Goal: Task Accomplishment & Management: Complete application form

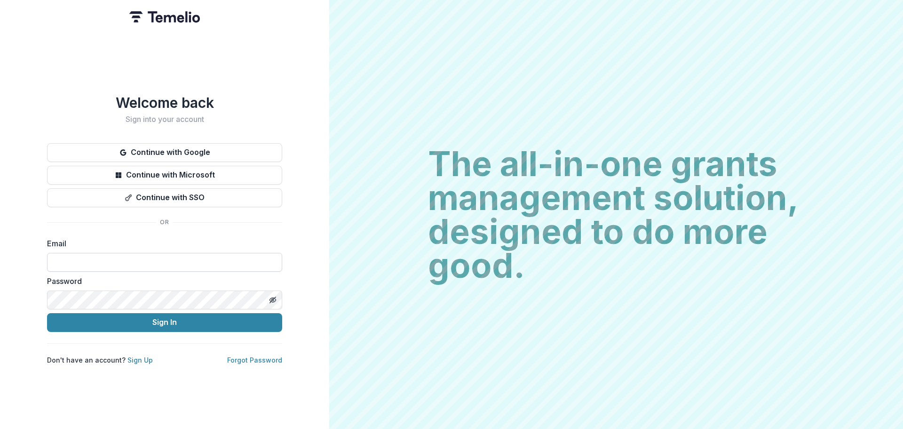
click at [145, 259] on input at bounding box center [164, 262] width 235 height 19
type input "*"
type input "**********"
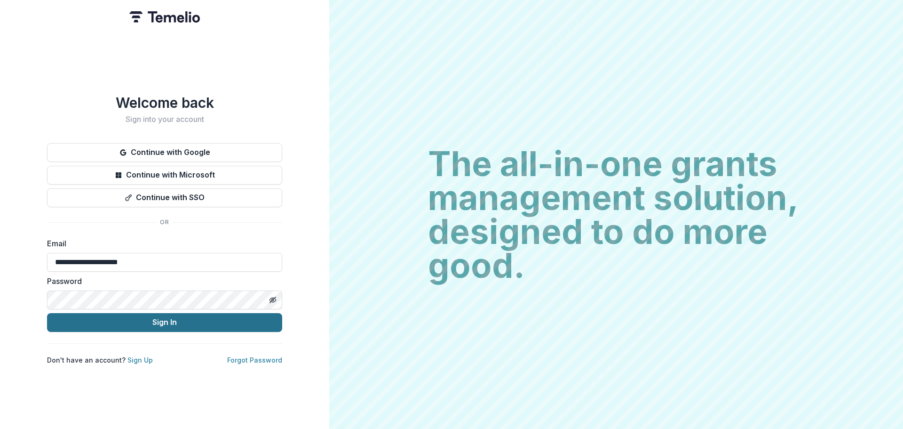
click at [151, 320] on button "Sign In" at bounding box center [164, 322] width 235 height 19
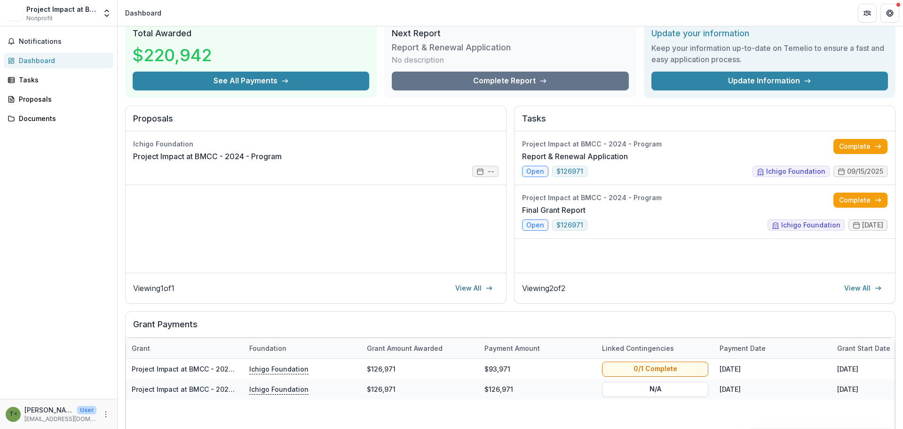
scroll to position [169, 0]
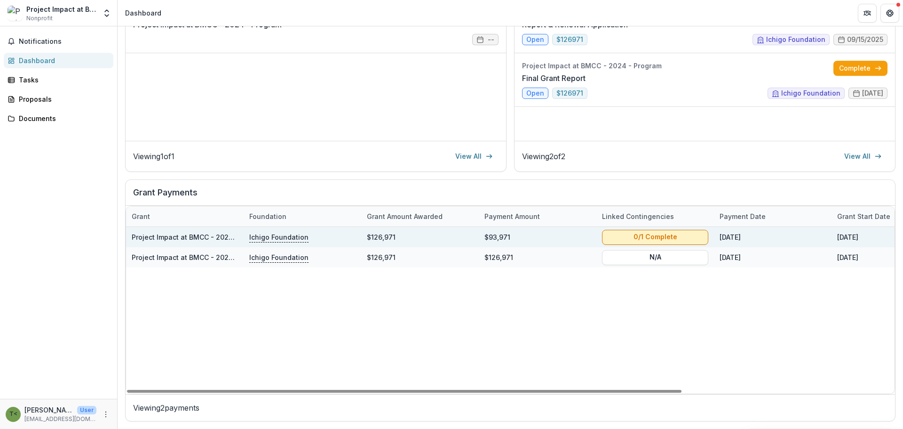
click at [644, 237] on button "0/1 Complete" at bounding box center [655, 236] width 106 height 15
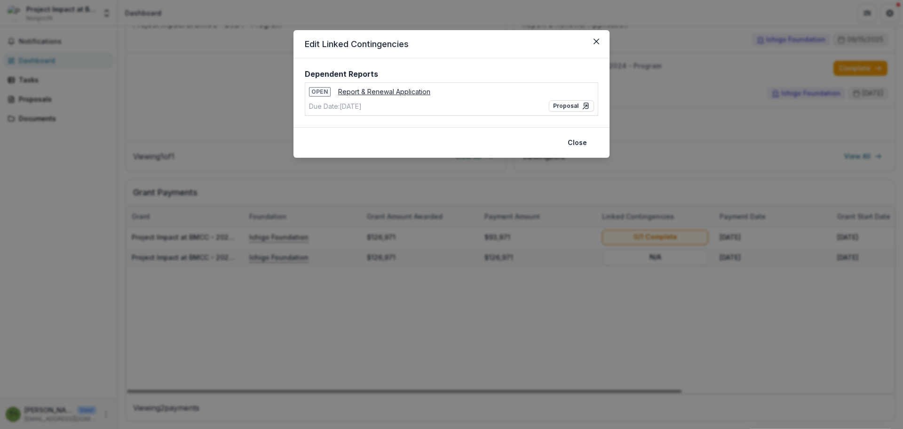
click at [381, 91] on u "Report & Renewal Application" at bounding box center [384, 91] width 92 height 8
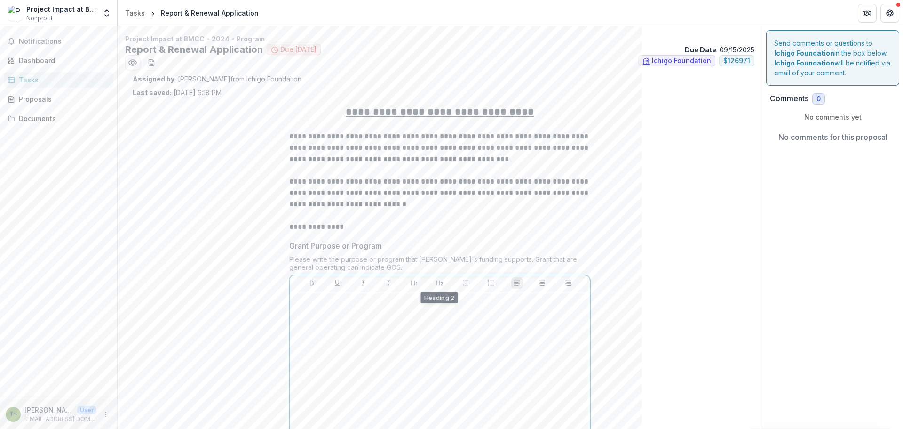
click at [409, 304] on p at bounding box center [440, 299] width 293 height 10
click at [401, 343] on div at bounding box center [440, 364] width 293 height 141
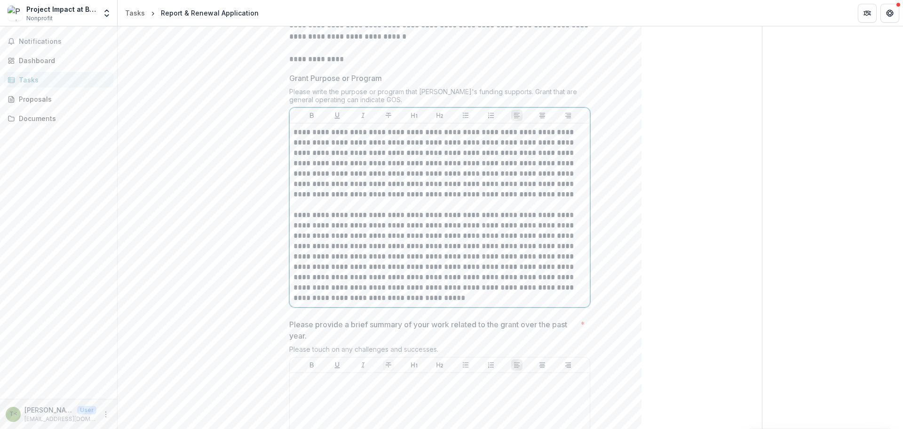
scroll to position [185, 0]
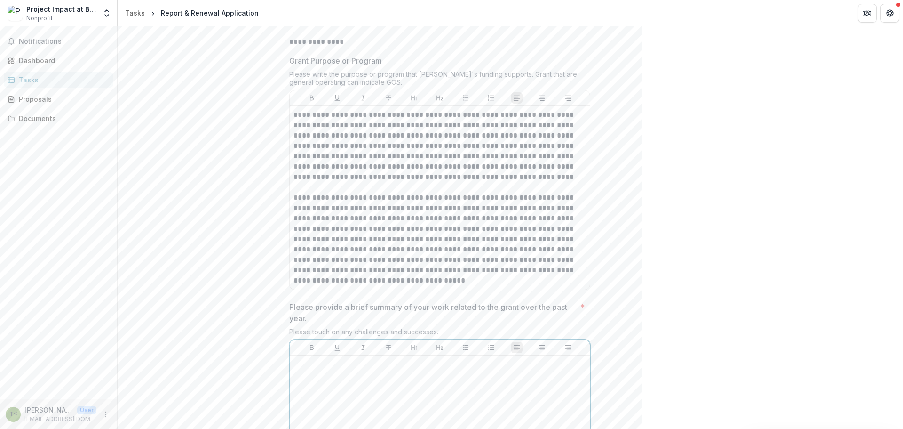
click at [388, 388] on div at bounding box center [440, 429] width 293 height 141
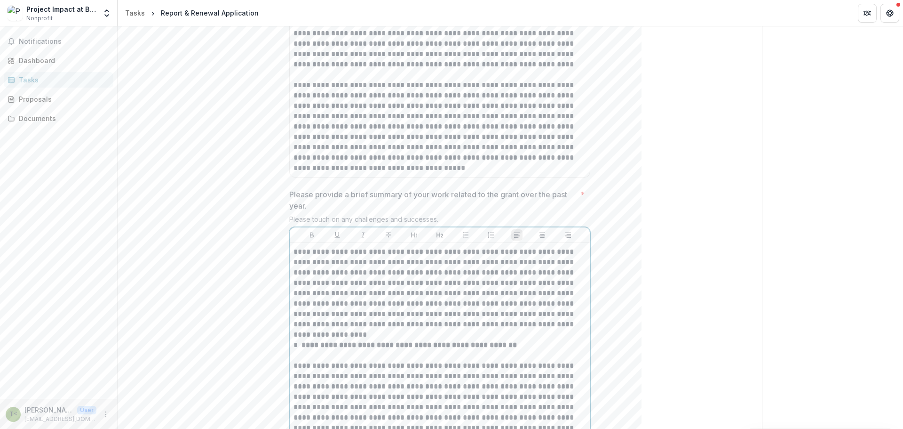
scroll to position [290, 0]
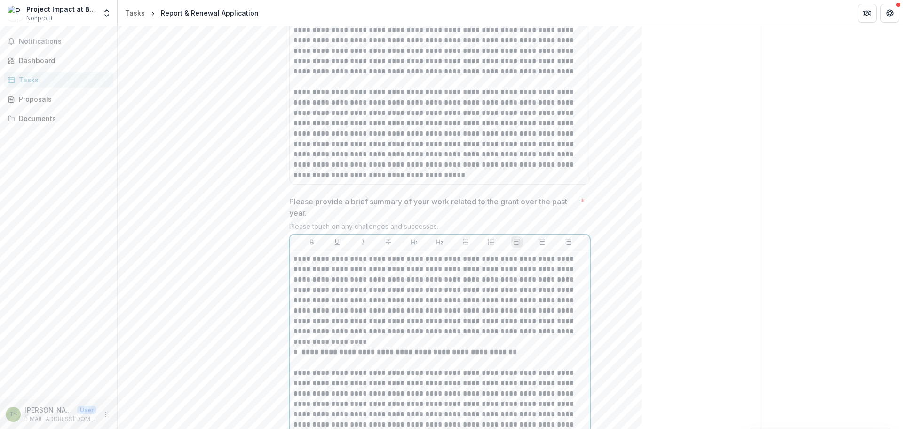
click at [302, 349] on p "**********" at bounding box center [440, 352] width 293 height 10
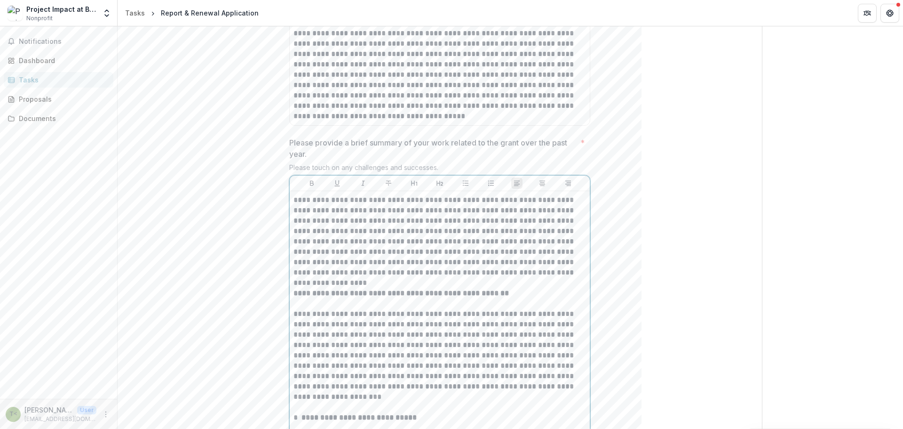
scroll to position [431, 0]
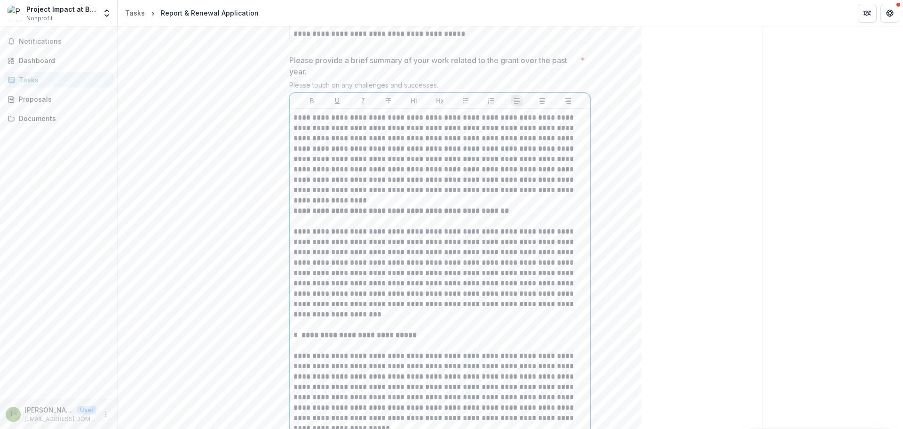
click at [344, 334] on strong "**********" at bounding box center [359, 334] width 115 height 7
click at [302, 333] on p "**********" at bounding box center [440, 335] width 293 height 10
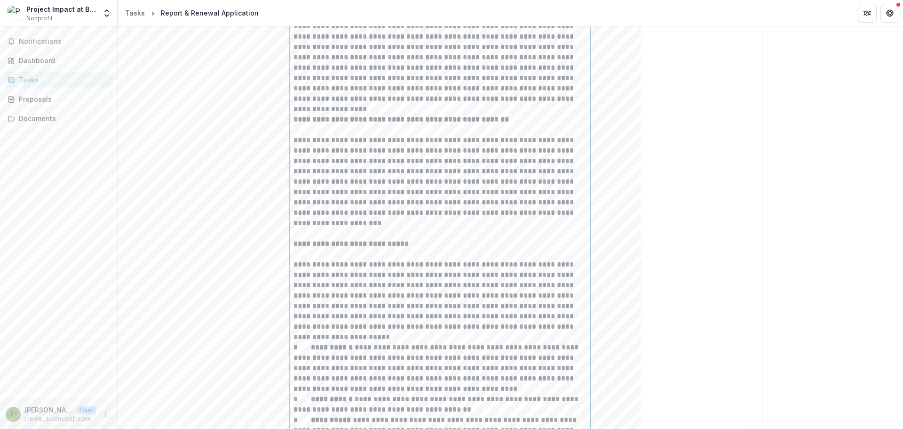
scroll to position [714, 0]
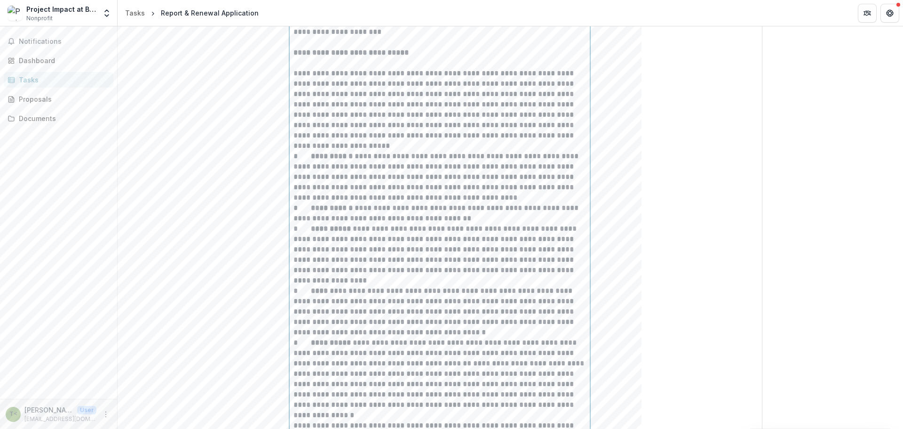
click at [311, 156] on strong "**********" at bounding box center [333, 155] width 44 height 7
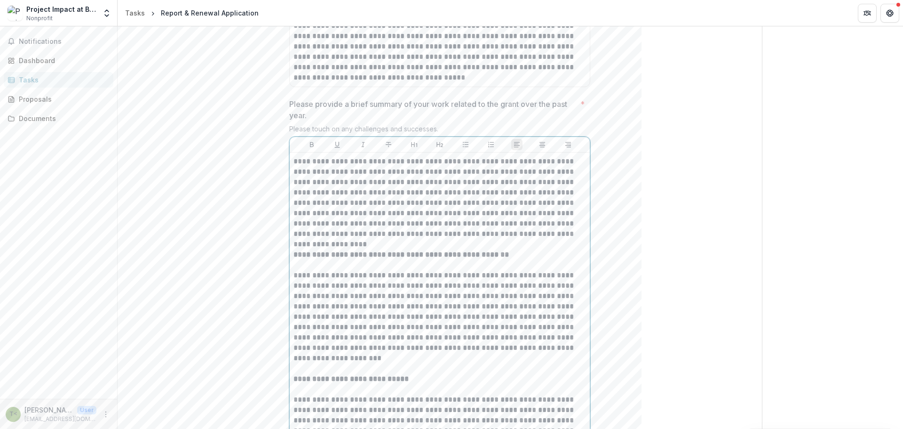
scroll to position [337, 0]
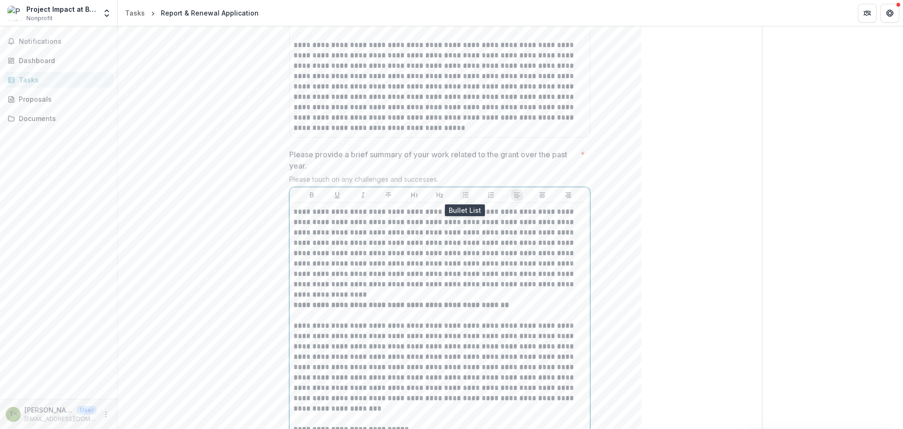
click at [466, 192] on icon "Bullet List" at bounding box center [466, 195] width 8 height 8
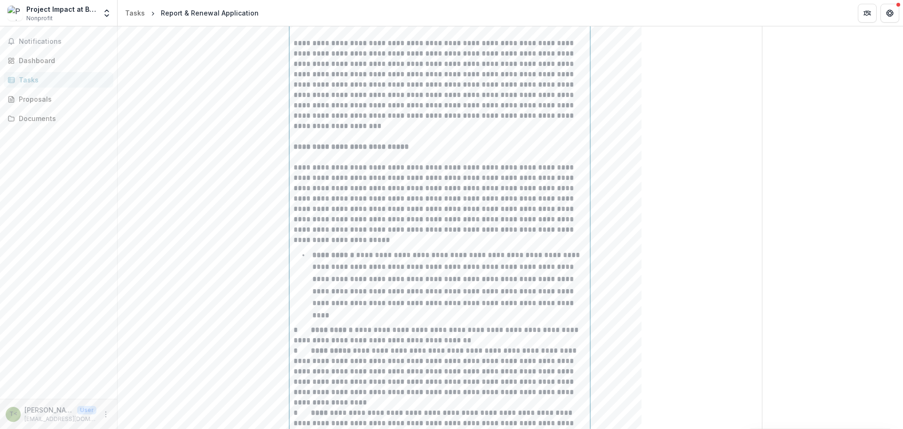
scroll to position [735, 0]
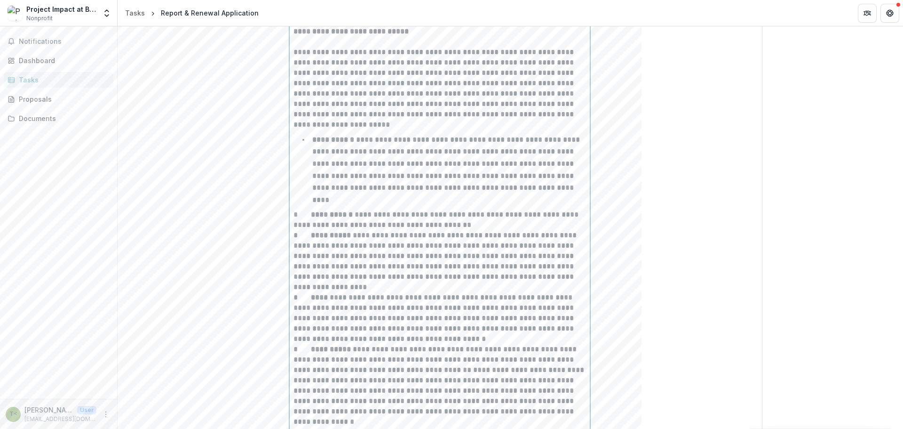
click at [311, 211] on strong "**********" at bounding box center [333, 214] width 44 height 7
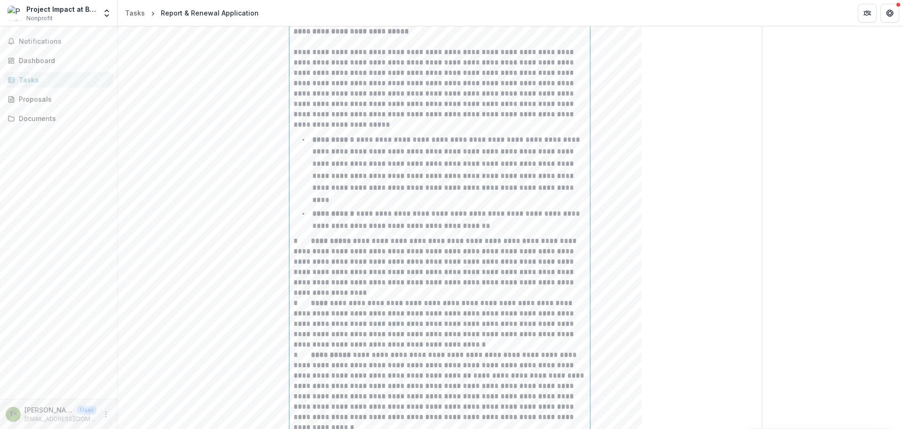
click at [308, 236] on p "**********" at bounding box center [440, 267] width 293 height 62
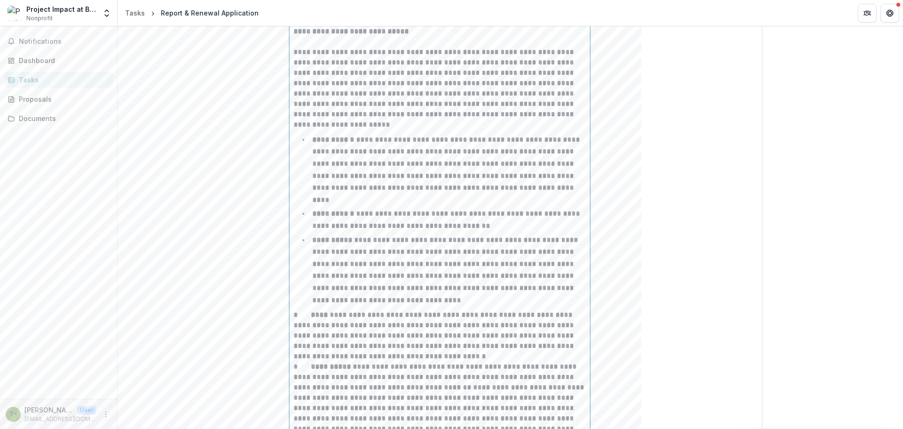
click at [311, 311] on strong "****" at bounding box center [320, 314] width 19 height 7
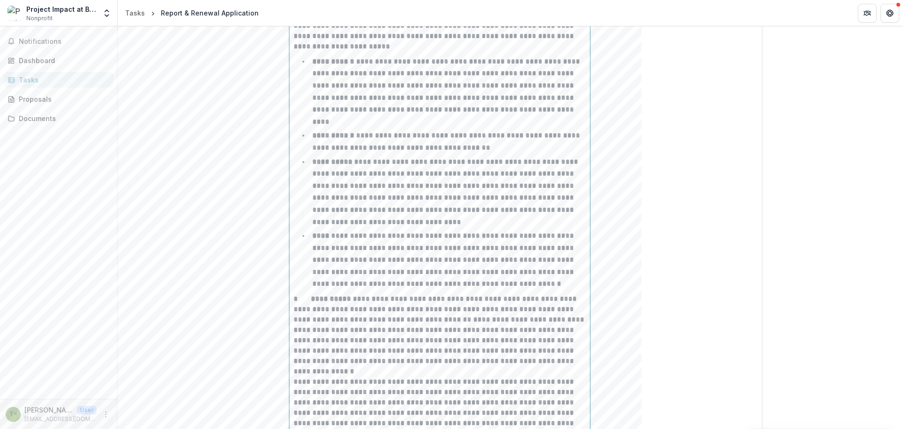
scroll to position [829, 0]
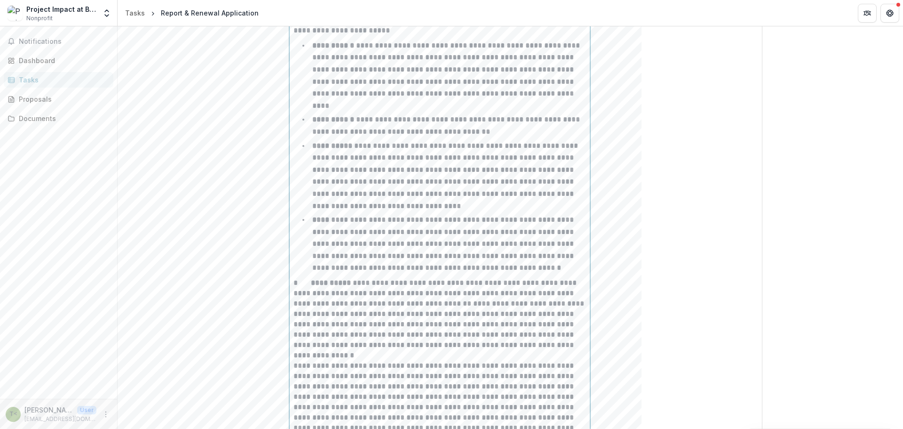
click at [312, 279] on strong "**********" at bounding box center [332, 282] width 42 height 7
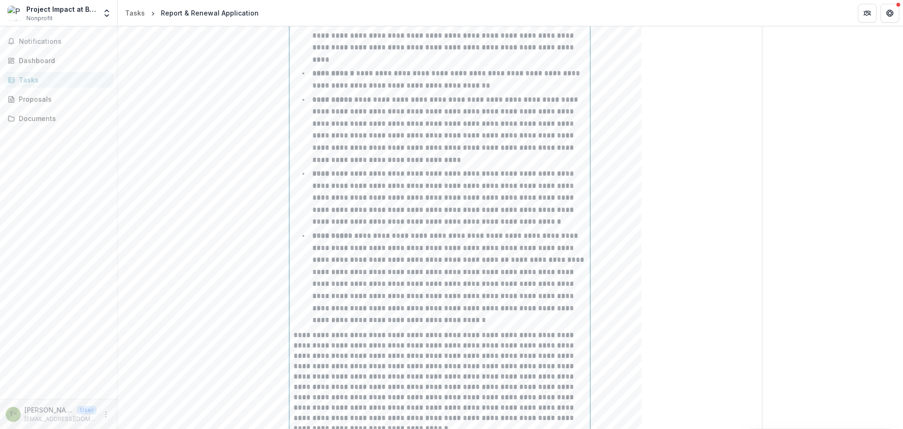
scroll to position [970, 0]
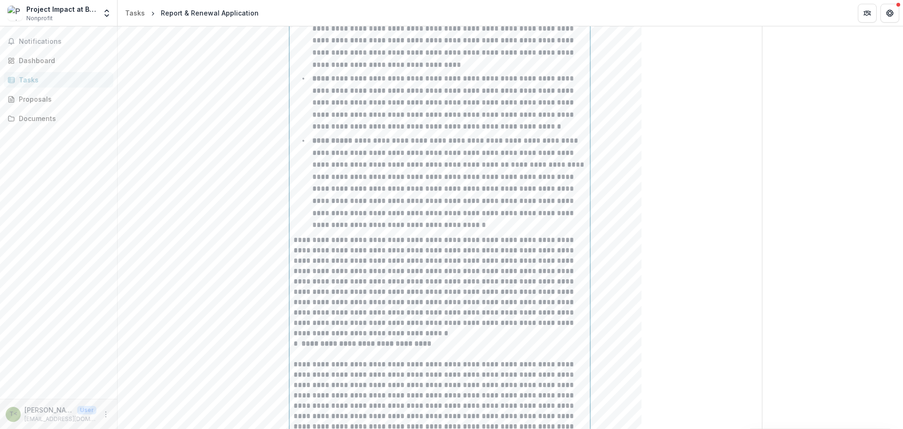
click at [301, 338] on p "**********" at bounding box center [440, 343] width 293 height 10
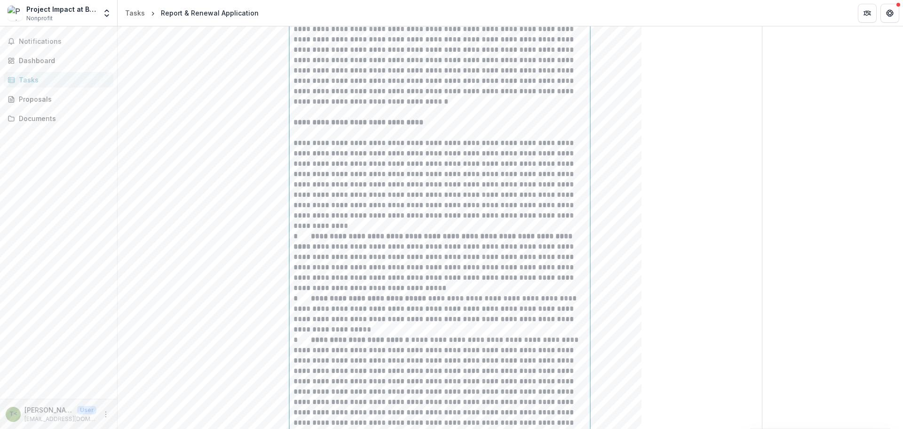
scroll to position [1205, 0]
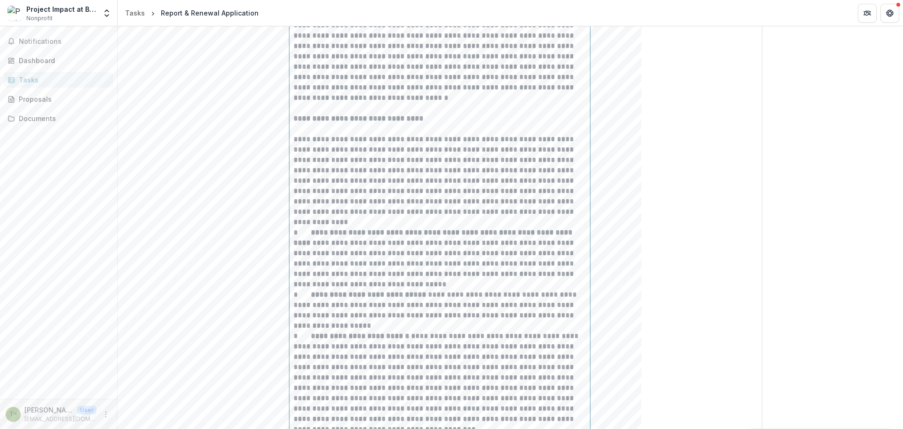
click at [311, 229] on strong "**********" at bounding box center [434, 237] width 281 height 17
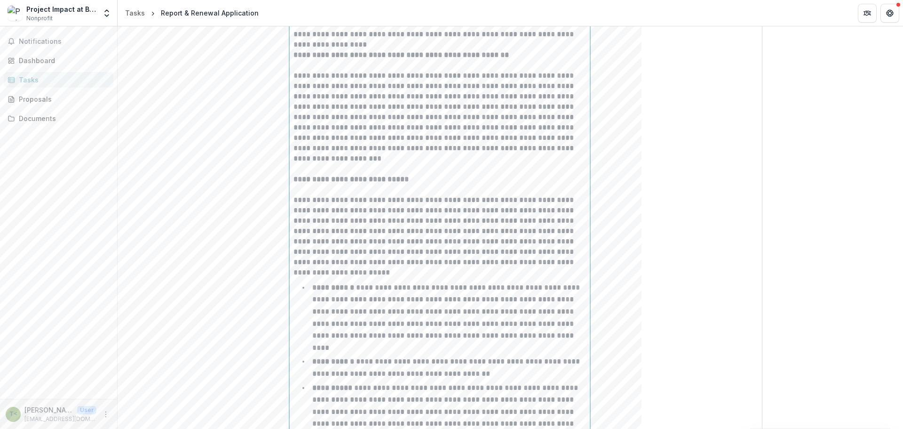
scroll to position [358, 0]
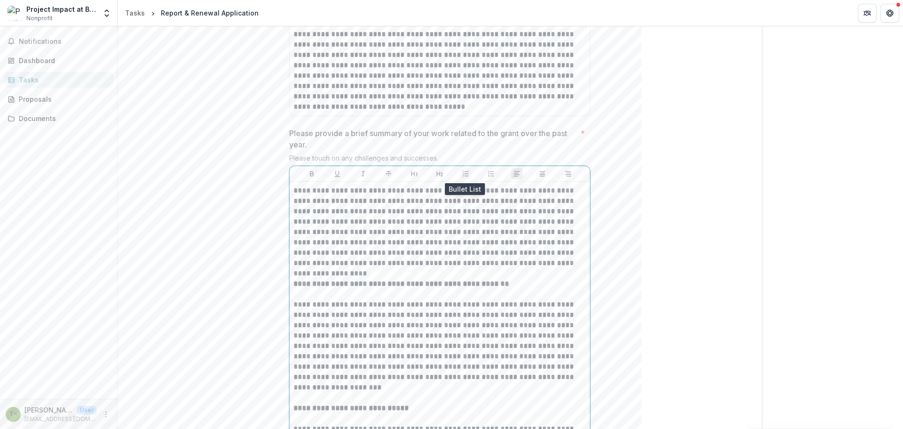
click at [463, 172] on icon "Bullet List" at bounding box center [466, 174] width 8 height 8
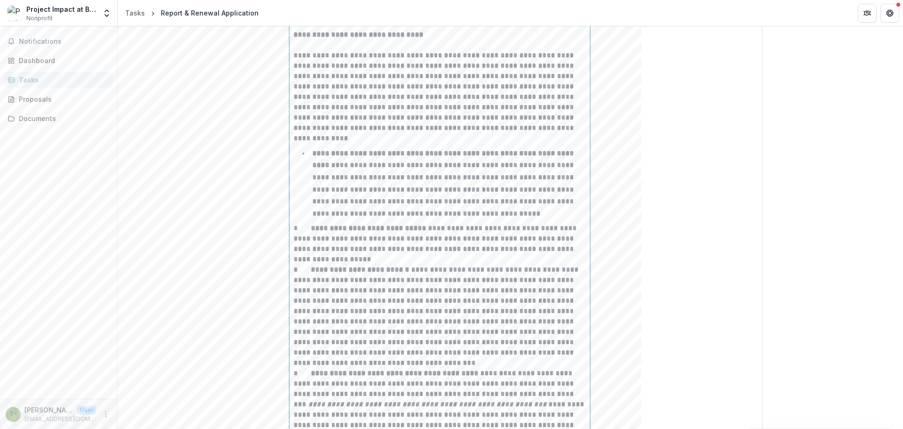
scroll to position [1290, 0]
click at [309, 222] on p "**********" at bounding box center [440, 242] width 293 height 41
click at [307, 272] on p "**********" at bounding box center [440, 323] width 293 height 103
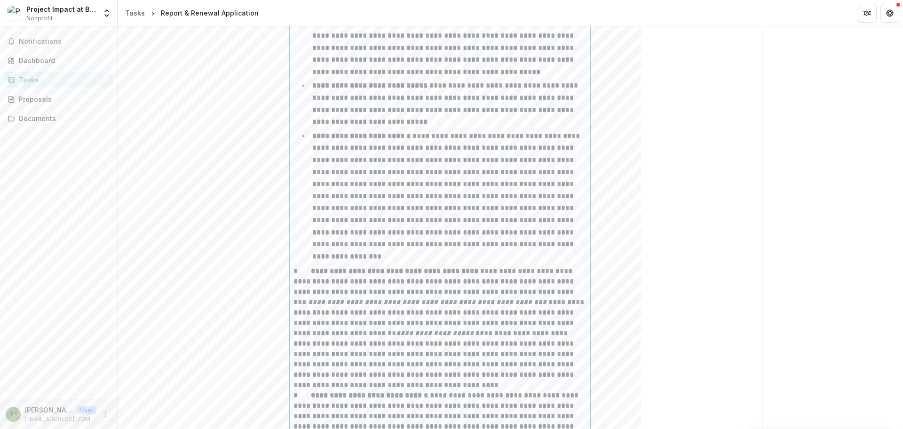
scroll to position [1431, 0]
click at [307, 265] on p "**********" at bounding box center [440, 327] width 293 height 124
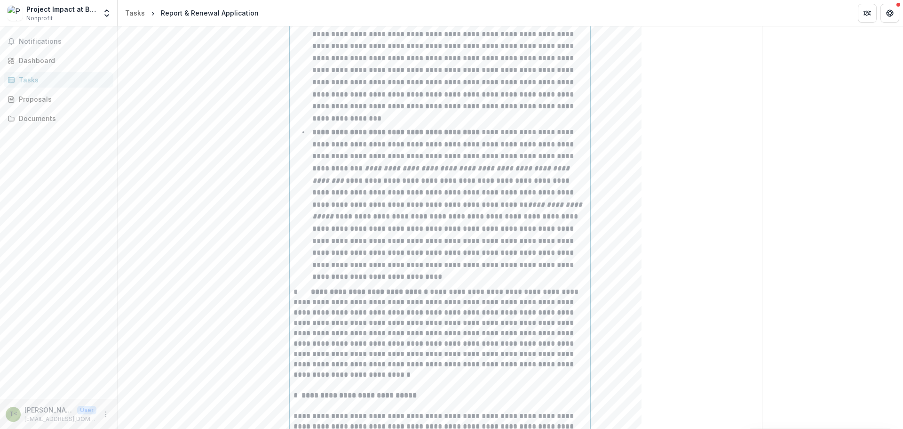
scroll to position [1572, 0]
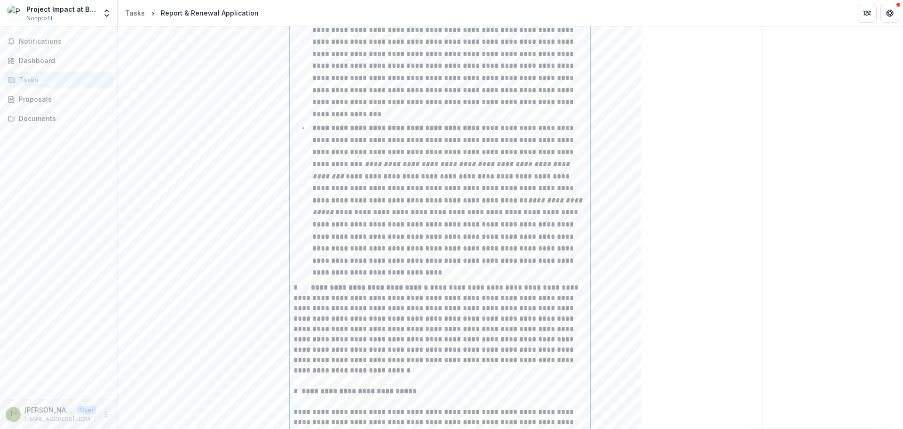
click at [315, 284] on strong "**********" at bounding box center [370, 287] width 119 height 7
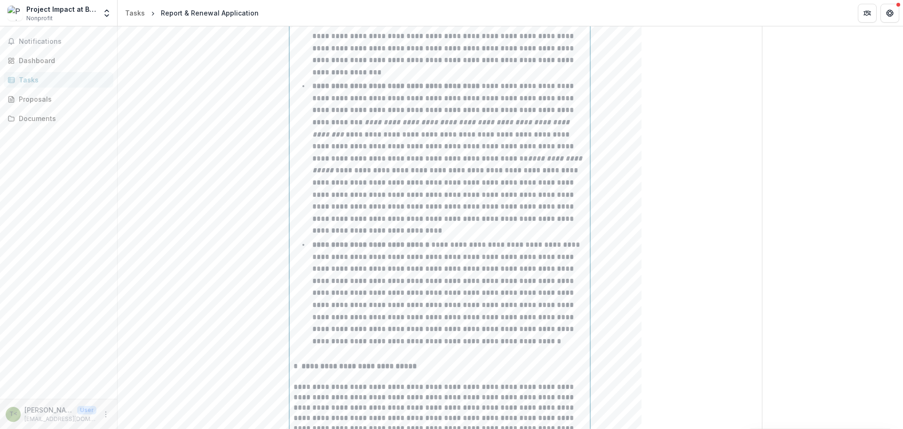
scroll to position [1667, 0]
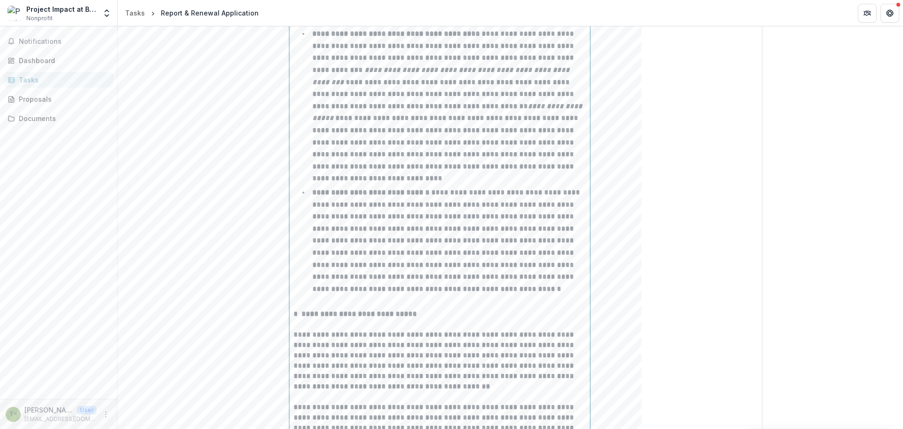
click at [303, 310] on strong "**********" at bounding box center [359, 313] width 115 height 7
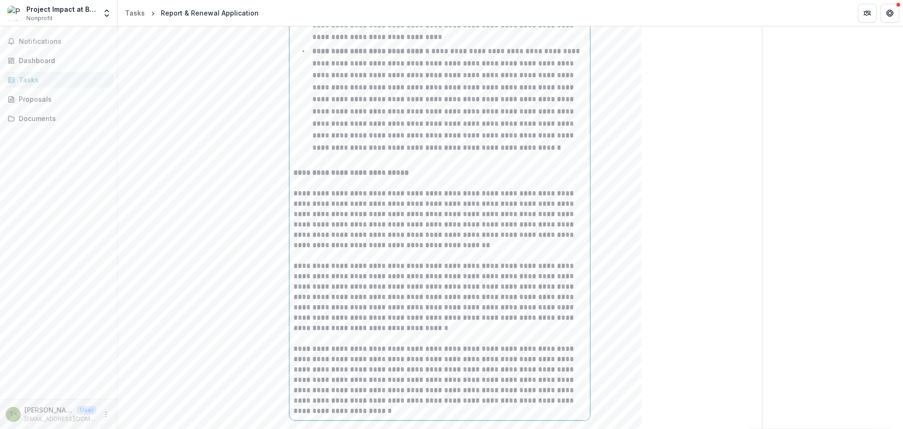
scroll to position [1949, 0]
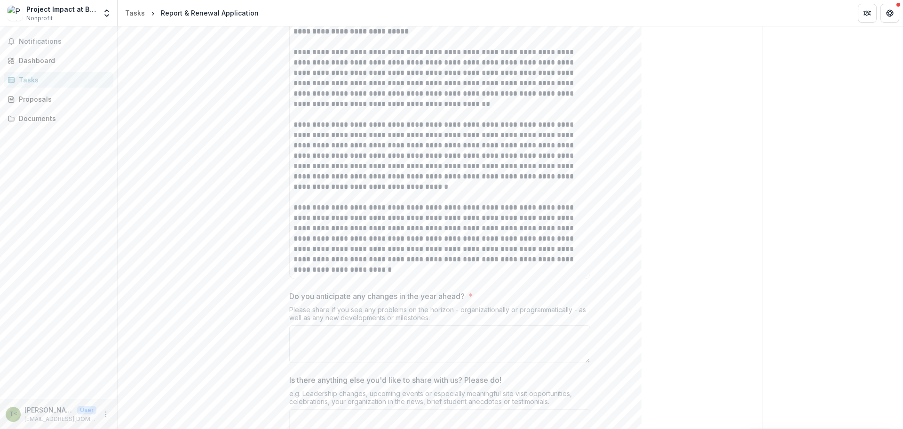
click at [373, 331] on textarea "Do you anticipate any changes in the year ahead? *" at bounding box center [439, 344] width 301 height 38
click at [358, 326] on textarea "Do you anticipate any changes in the year ahead? *" at bounding box center [439, 344] width 301 height 38
paste textarea "**********"
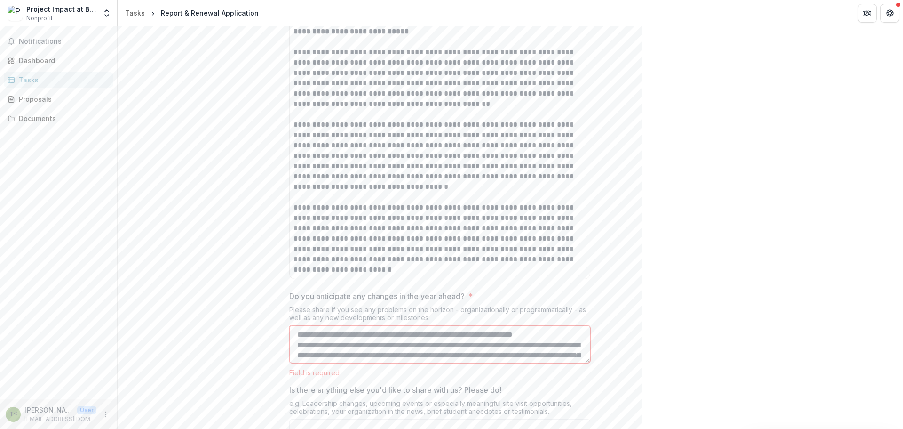
scroll to position [196, 0]
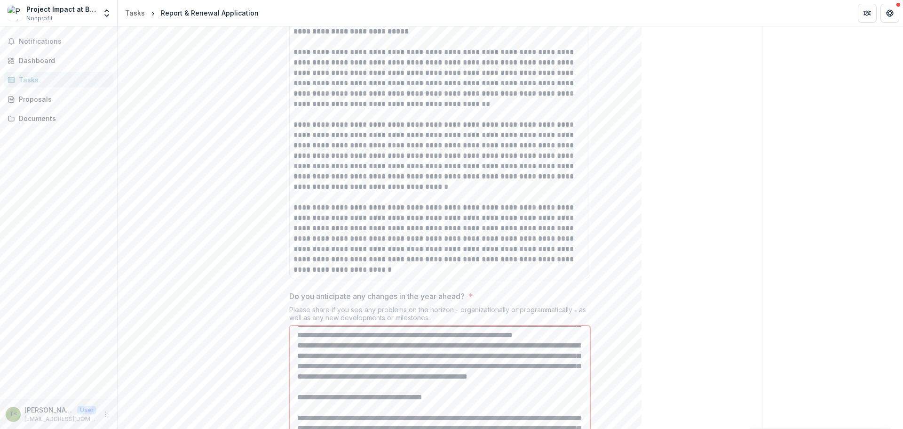
drag, startPoint x: 587, startPoint y: 350, endPoint x: 569, endPoint y: 440, distance: 92.1
click at [569, 428] on html "**********" at bounding box center [451, 214] width 903 height 429
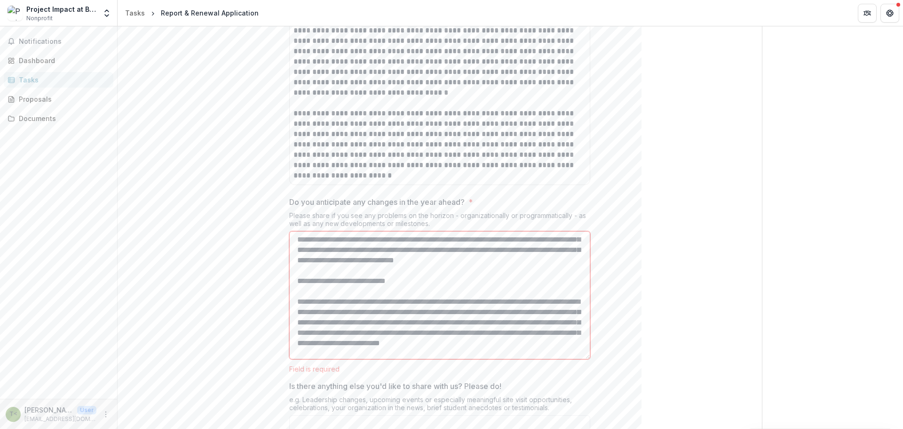
scroll to position [47, 0]
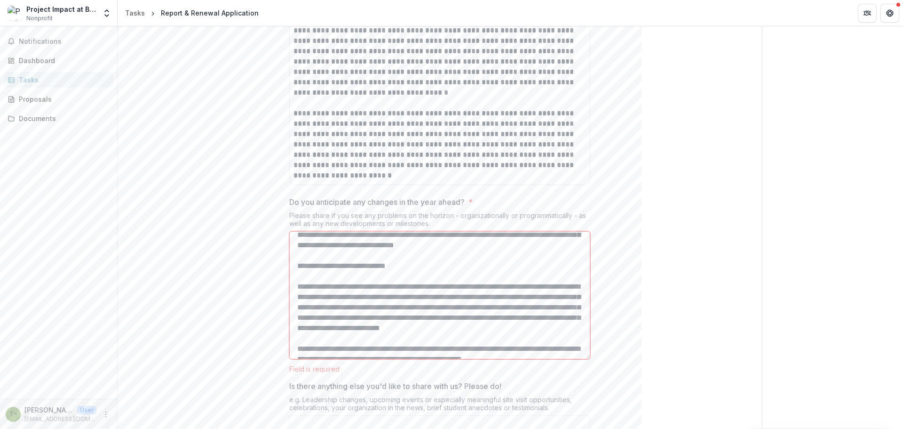
click at [314, 273] on textarea "Do you anticipate any changes in the year ahead? *" at bounding box center [439, 295] width 301 height 128
drag, startPoint x: 449, startPoint y: 273, endPoint x: 289, endPoint y: 275, distance: 159.9
click at [289, 275] on textarea "Do you anticipate any changes in the year ahead? *" at bounding box center [439, 295] width 301 height 128
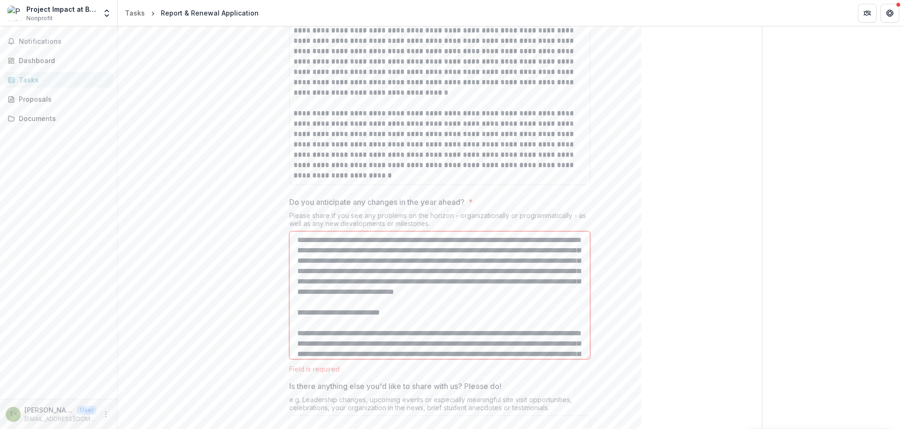
scroll to position [0, 0]
drag, startPoint x: 463, startPoint y: 307, endPoint x: 463, endPoint y: 316, distance: 8.9
click at [462, 307] on textarea "Do you anticipate any changes in the year ahead? *" at bounding box center [439, 295] width 301 height 128
click at [407, 320] on textarea "Do you anticipate any changes in the year ahead? *" at bounding box center [439, 295] width 301 height 128
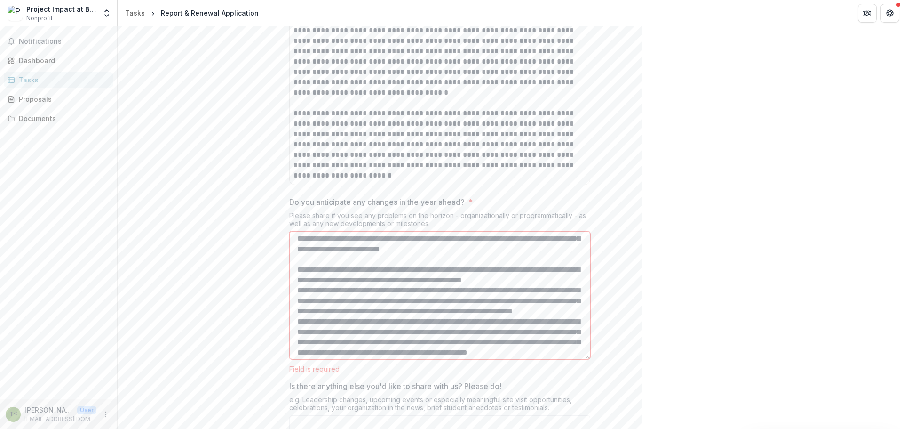
scroll to position [141, 0]
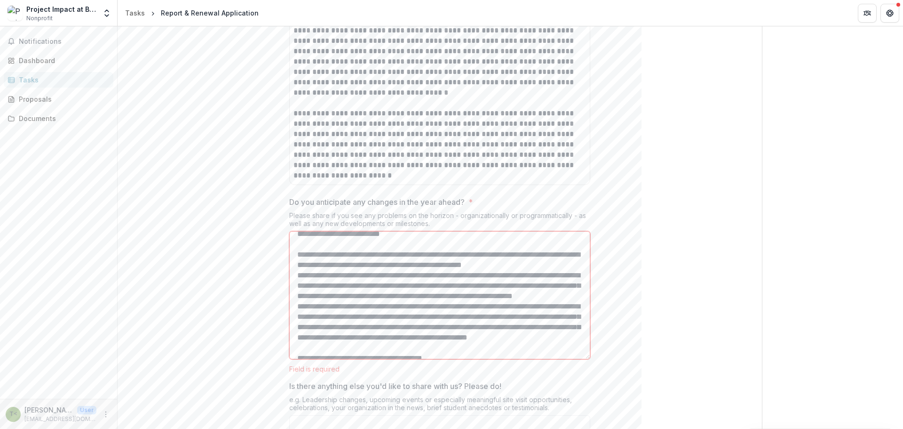
click at [314, 269] on textarea "Do you anticipate any changes in the year ahead? *" at bounding box center [439, 295] width 301 height 128
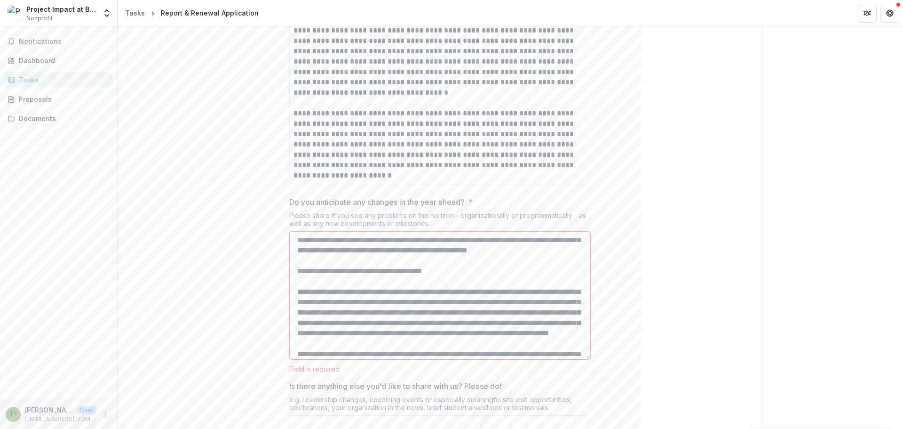
scroll to position [235, 0]
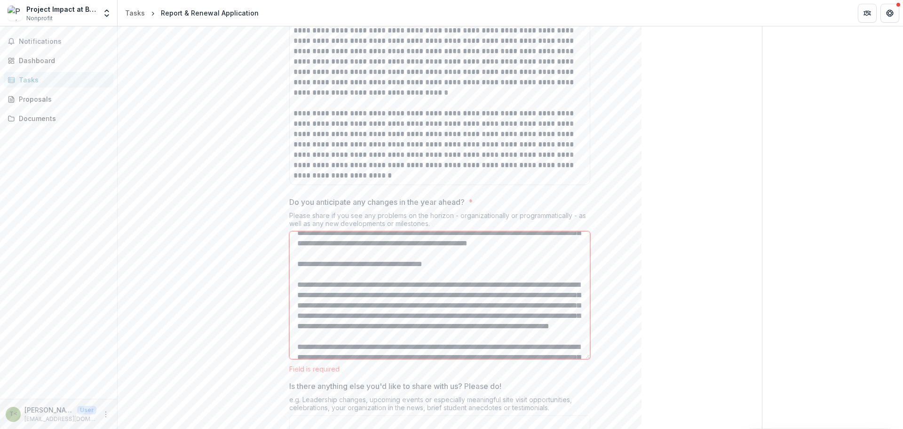
click at [313, 312] on textarea "Do you anticipate any changes in the year ahead? *" at bounding box center [439, 295] width 301 height 128
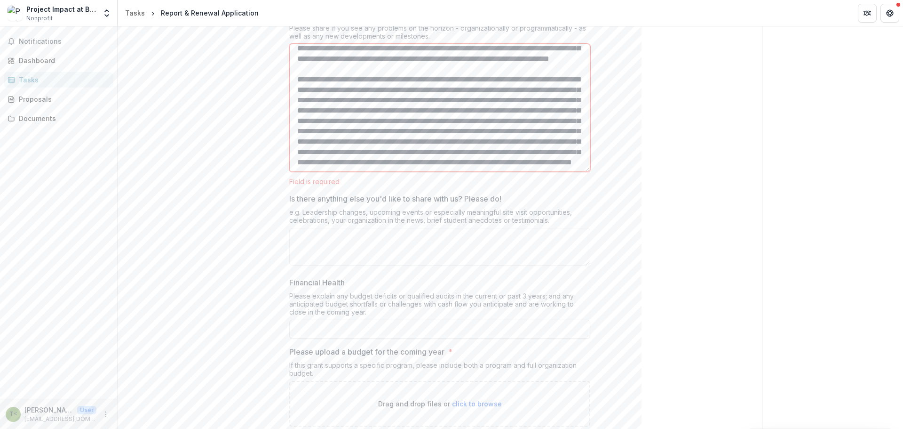
scroll to position [2231, 0]
type textarea "**********"
click at [410, 231] on textarea "Is there anything else you'd like to share with us? Please do!" at bounding box center [439, 246] width 301 height 38
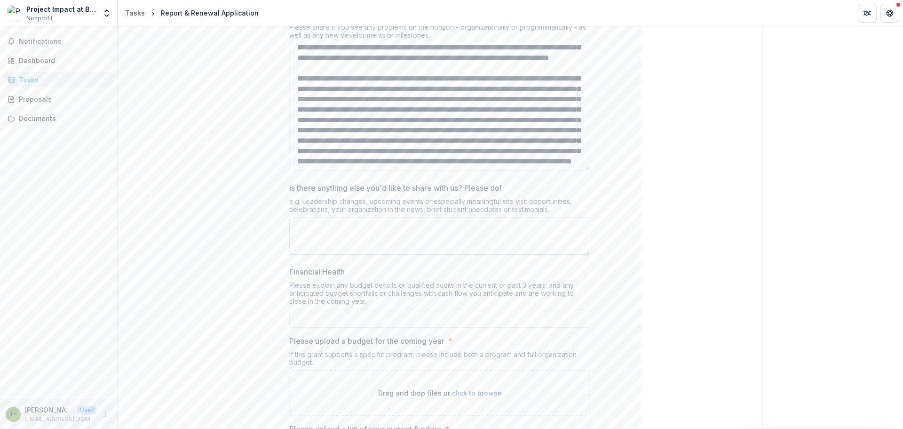
click at [319, 217] on textarea "Is there anything else you'd like to share with us? Please do!" at bounding box center [439, 236] width 301 height 38
paste textarea "**********"
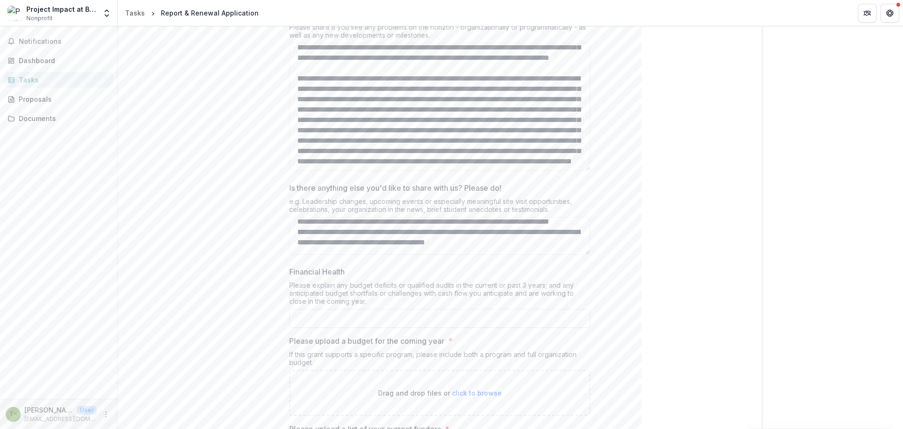
scroll to position [294, 0]
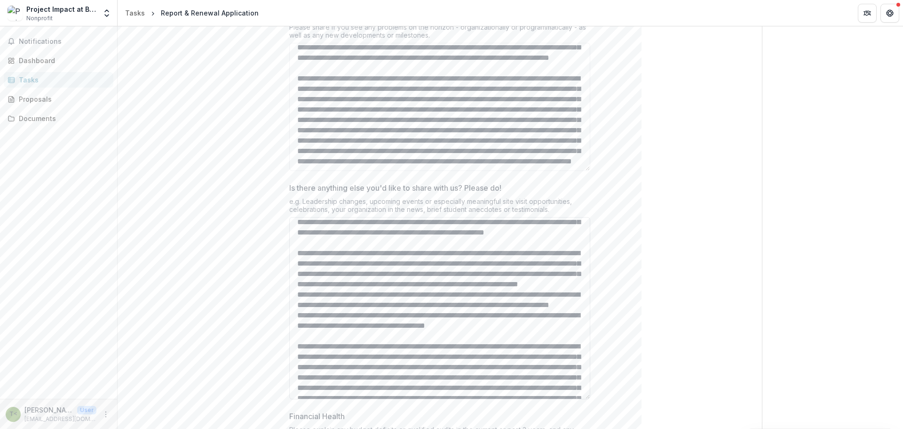
drag, startPoint x: 587, startPoint y: 239, endPoint x: 500, endPoint y: 358, distance: 147.4
click at [558, 388] on textarea "Is there anything else you'd like to share with us? Please do!" at bounding box center [439, 308] width 301 height 182
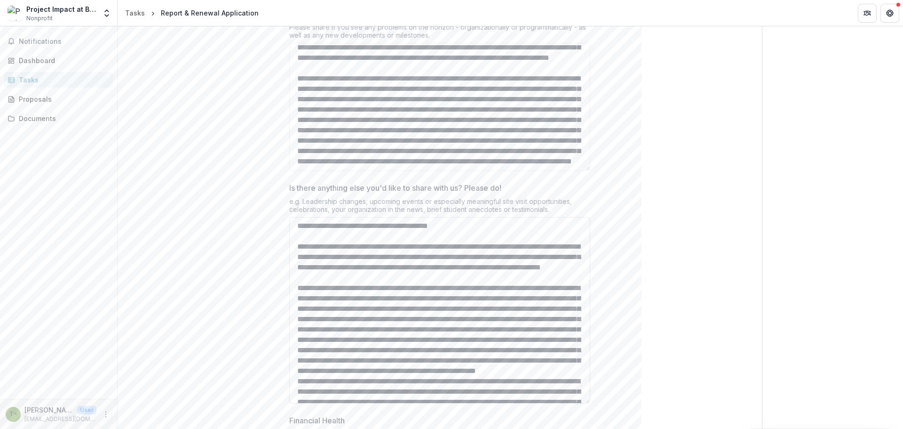
scroll to position [0, 0]
drag, startPoint x: 488, startPoint y: 214, endPoint x: 283, endPoint y: 213, distance: 205.1
click at [385, 217] on textarea "Is there anything else you'd like to share with us? Please do!" at bounding box center [439, 310] width 301 height 186
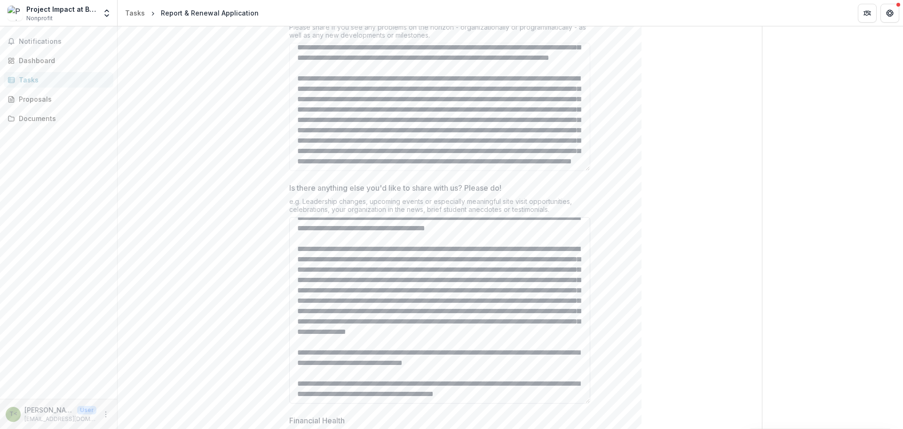
scroll to position [526, 0]
type textarea "**********"
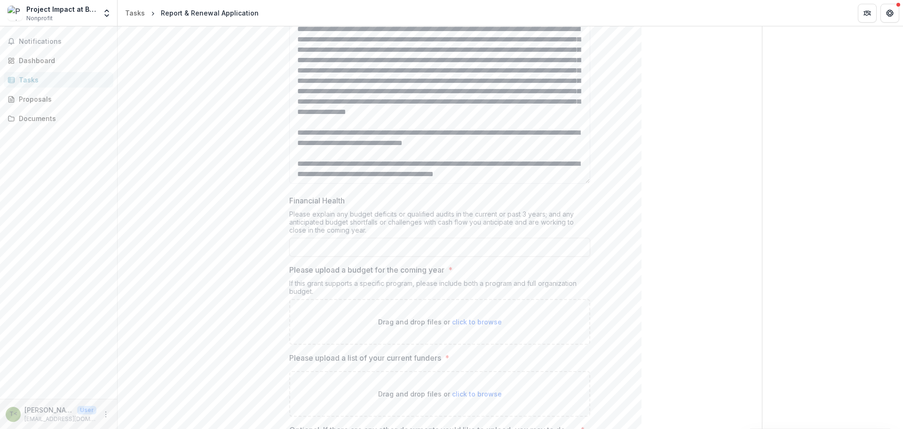
scroll to position [2466, 0]
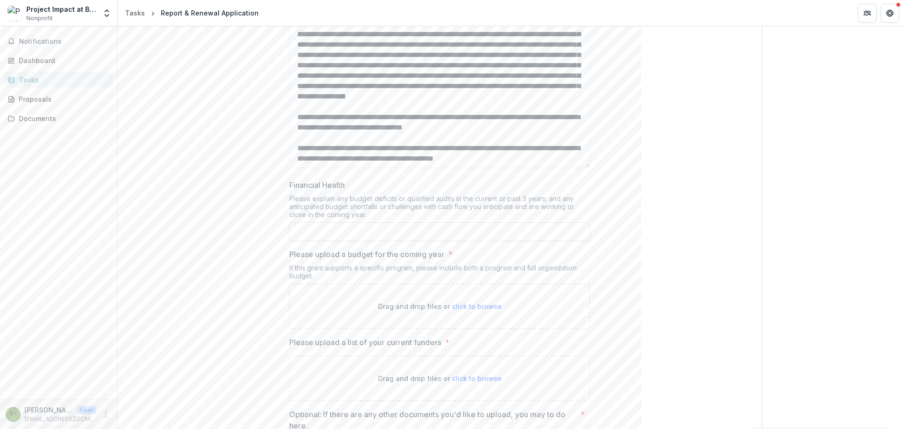
click at [383, 222] on input "Financial Health" at bounding box center [439, 231] width 301 height 19
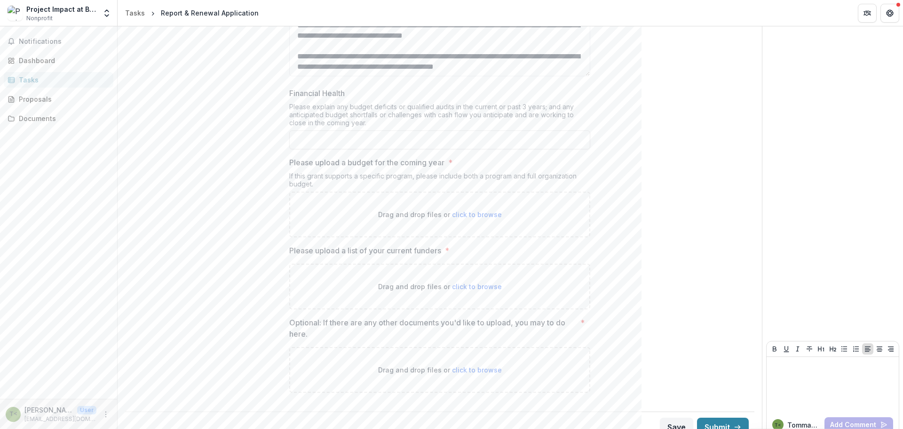
scroll to position [2559, 0]
click at [796, 368] on div at bounding box center [832, 382] width 125 height 47
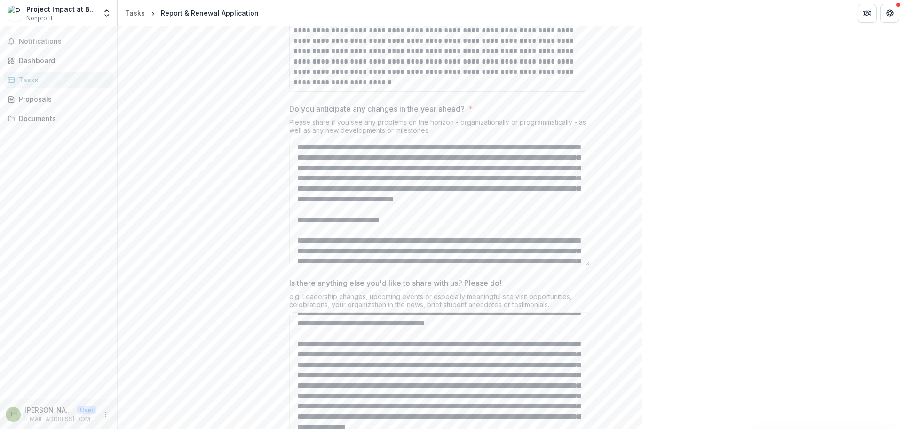
scroll to position [2183, 0]
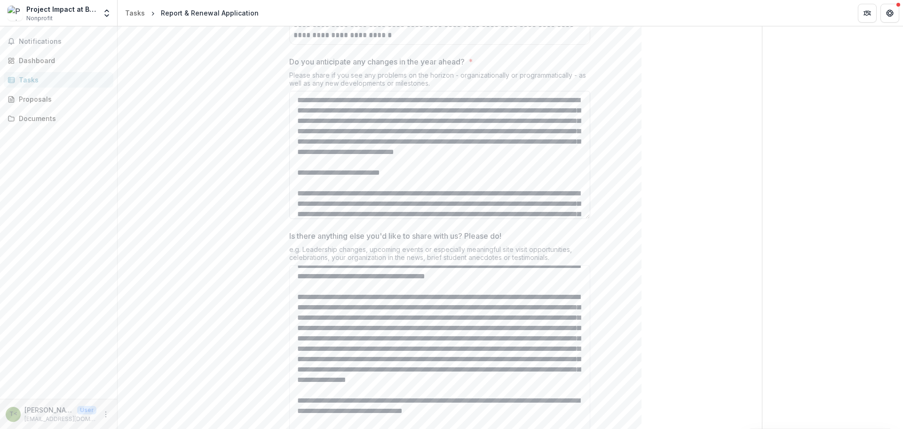
click at [559, 143] on textarea "Do you anticipate any changes in the year ahead? *" at bounding box center [439, 155] width 301 height 128
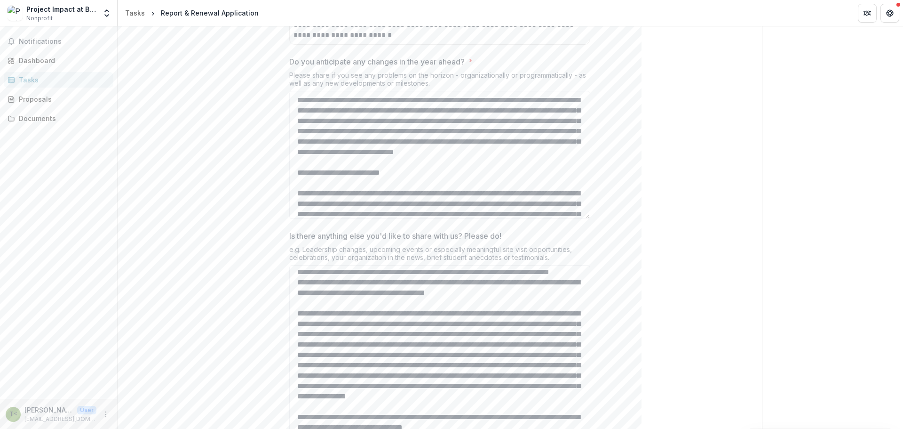
scroll to position [338, 0]
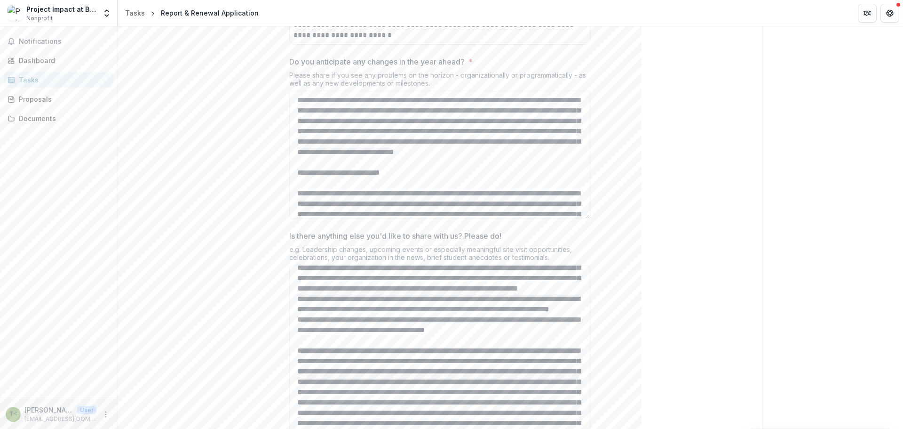
drag, startPoint x: 334, startPoint y: 180, endPoint x: 282, endPoint y: 177, distance: 52.3
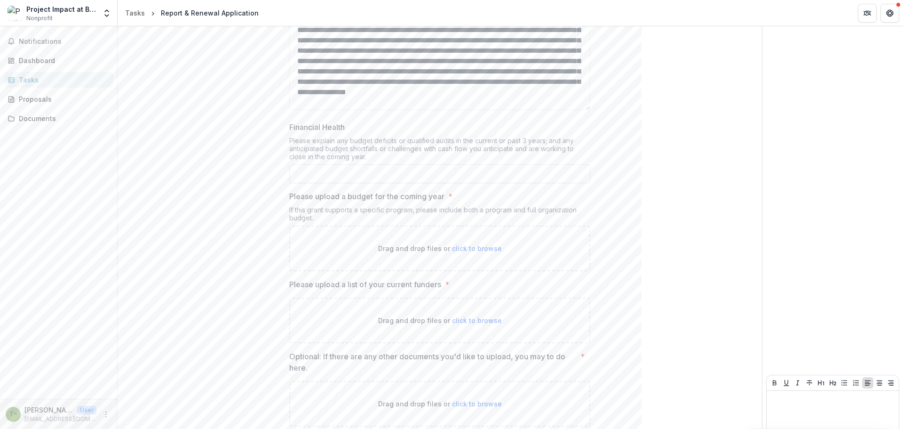
scroll to position [2559, 0]
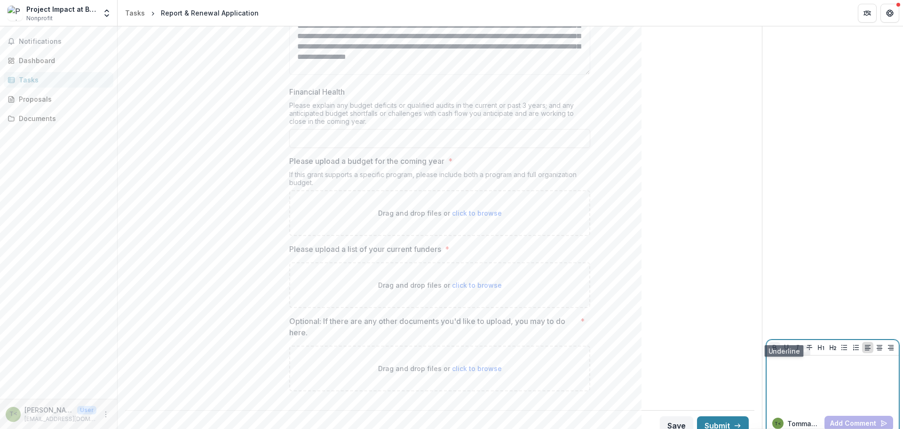
click at [771, 343] on icon "Bold" at bounding box center [775, 347] width 8 height 8
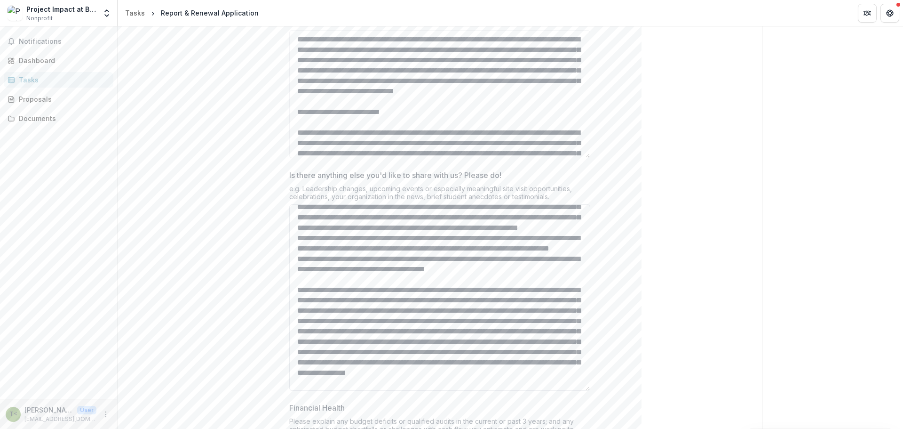
scroll to position [2230, 0]
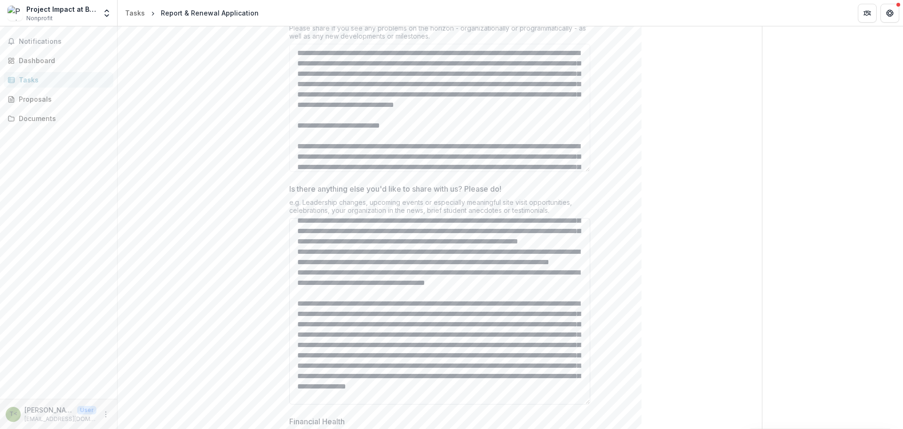
click at [446, 258] on textarea "Is there anything else you'd like to share with us? Please do!" at bounding box center [439, 311] width 301 height 186
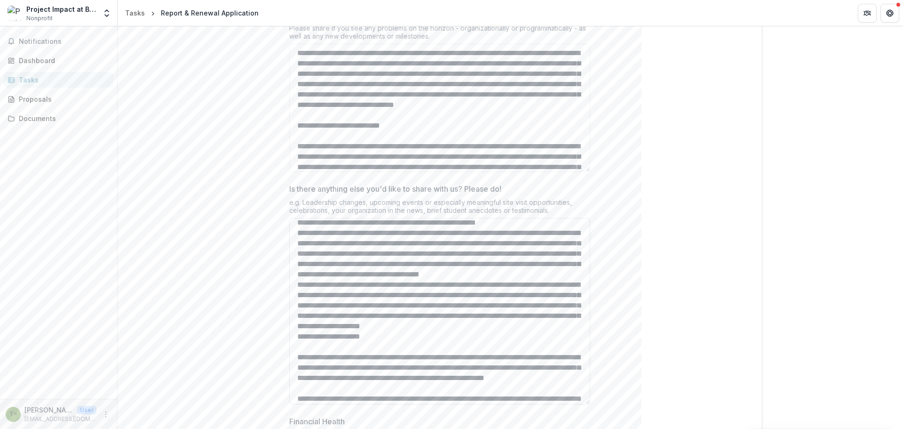
scroll to position [0, 0]
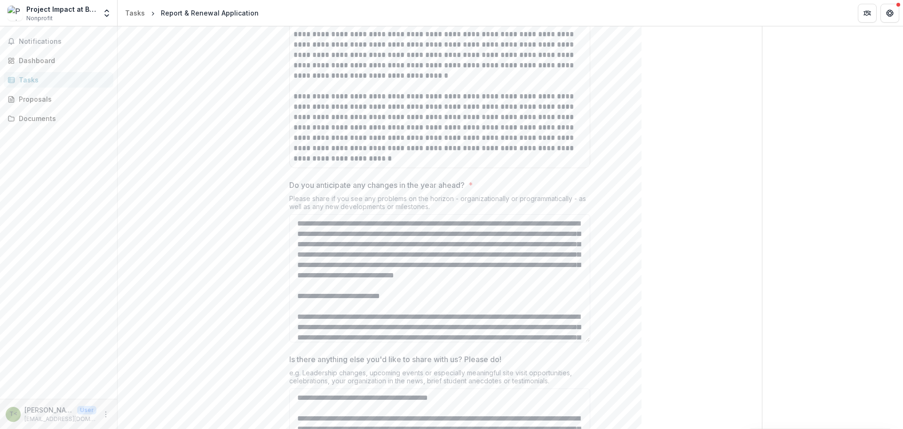
scroll to position [2042, 0]
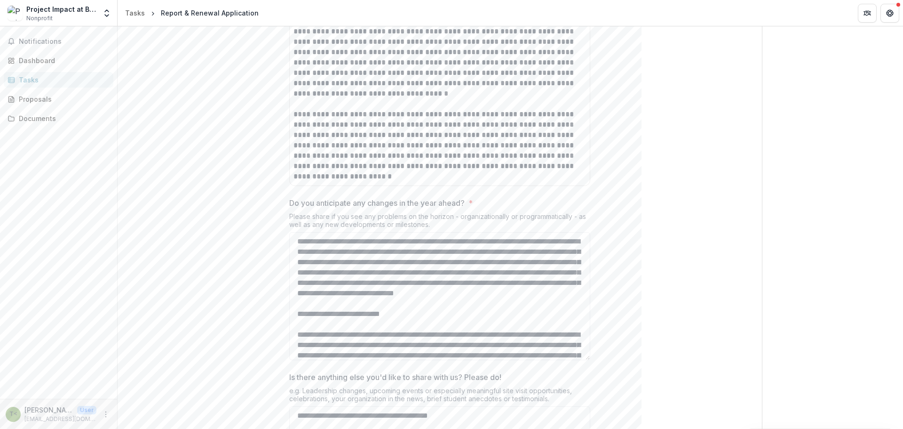
click at [540, 215] on div "Please share if you see any problems on the horizon - organizationally or progr…" at bounding box center [439, 222] width 301 height 20
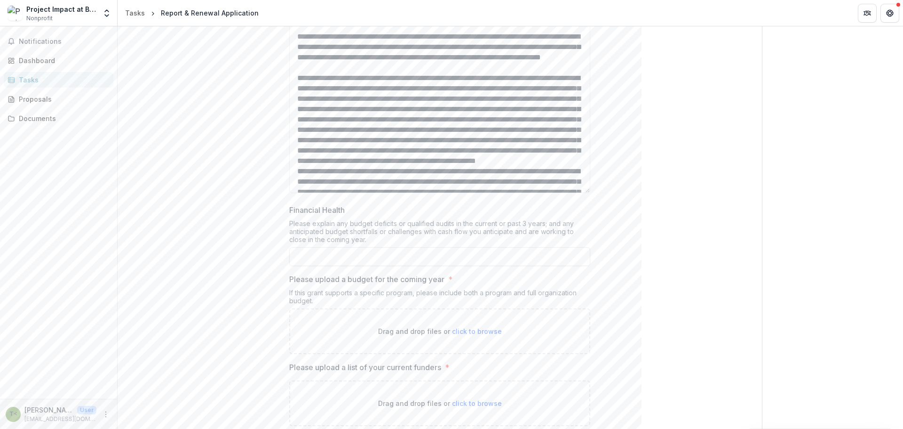
scroll to position [2559, 0]
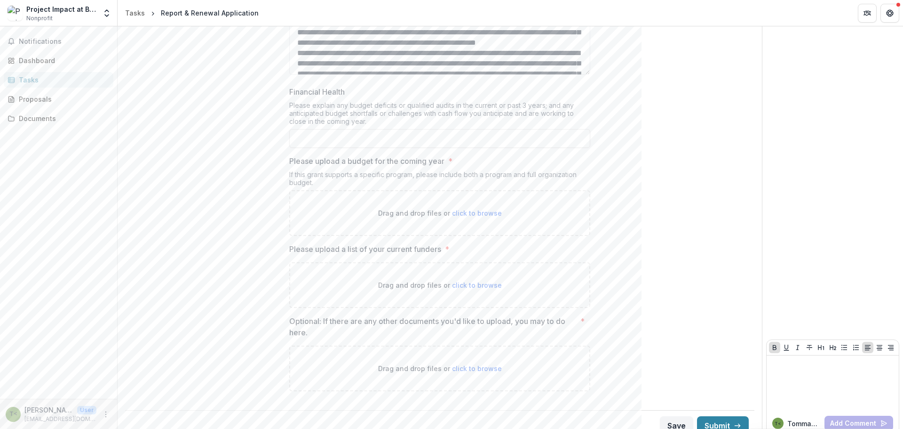
click at [471, 209] on span "click to browse" at bounding box center [477, 213] width 50 height 8
type input "**********"
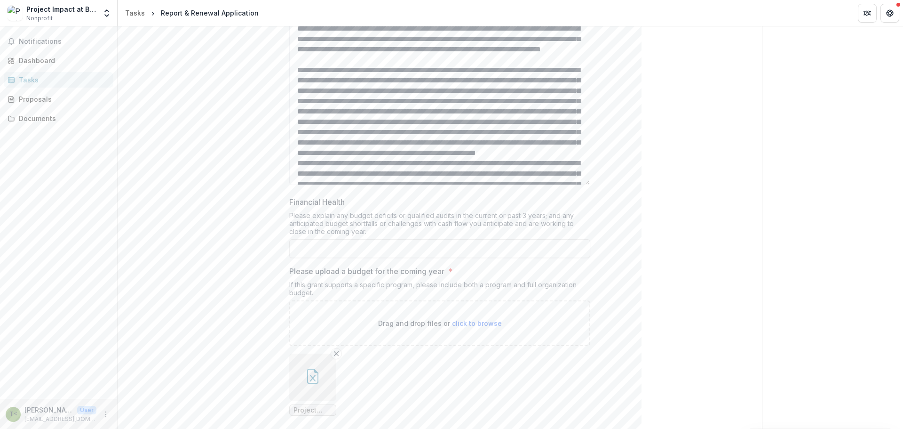
scroll to position [2401, 0]
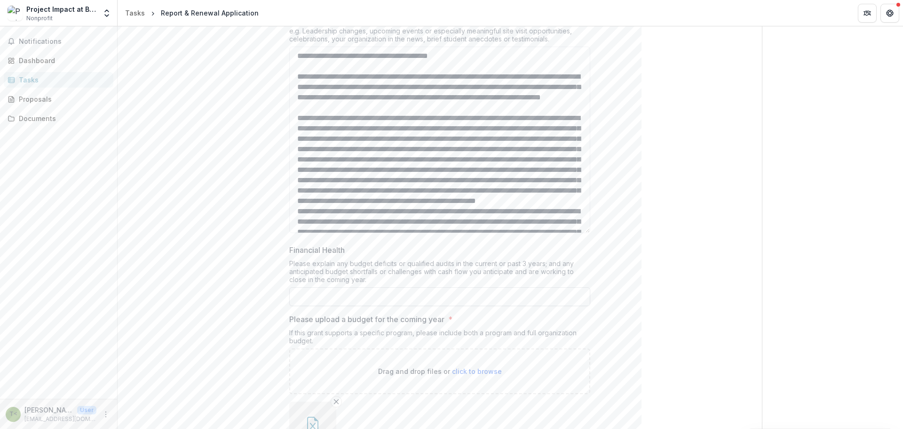
click at [349, 288] on input "Financial Health" at bounding box center [439, 296] width 301 height 19
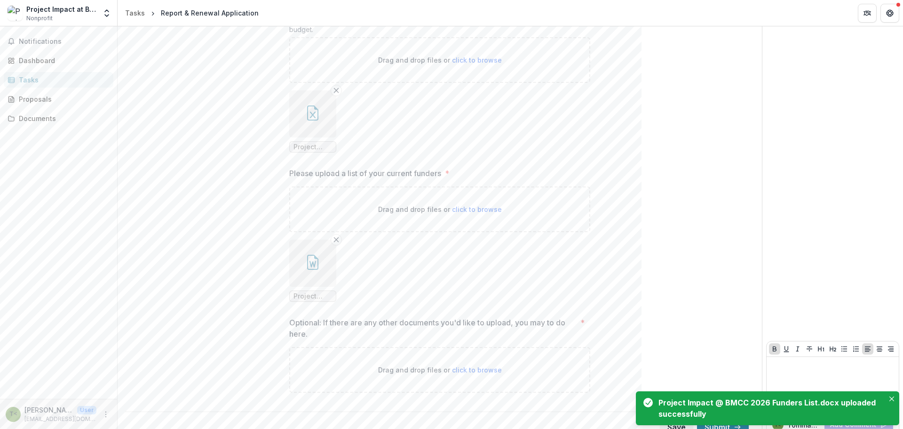
scroll to position [2714, 0]
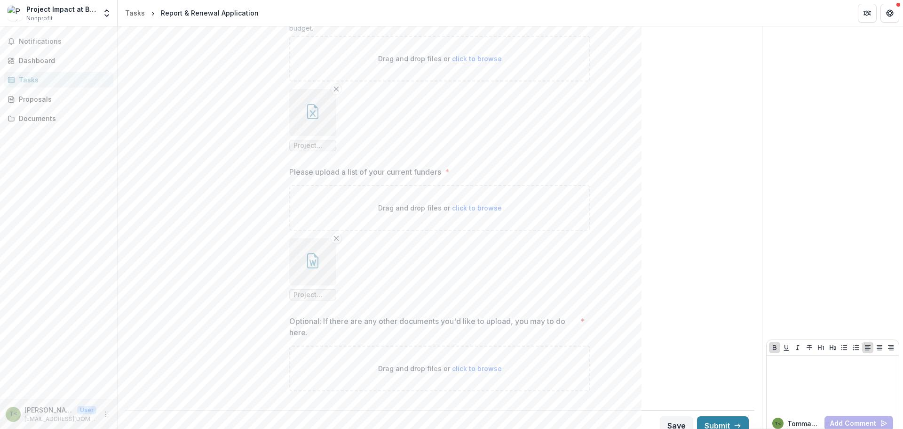
click at [315, 315] on p "Optional: If there are any other documents you'd like to upload, you may to do …" at bounding box center [432, 326] width 287 height 23
click at [713, 416] on button "Submit" at bounding box center [723, 425] width 52 height 19
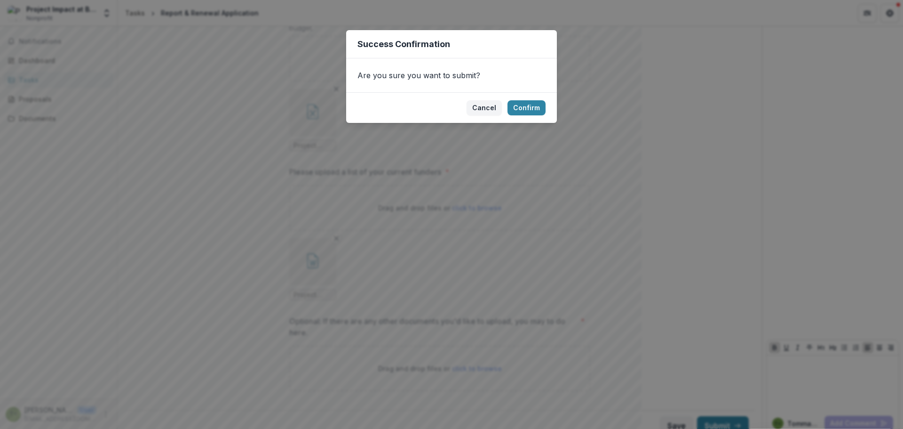
click at [641, 164] on div "Success Confirmation Are you sure you want to submit? Cancel Confirm" at bounding box center [451, 214] width 903 height 429
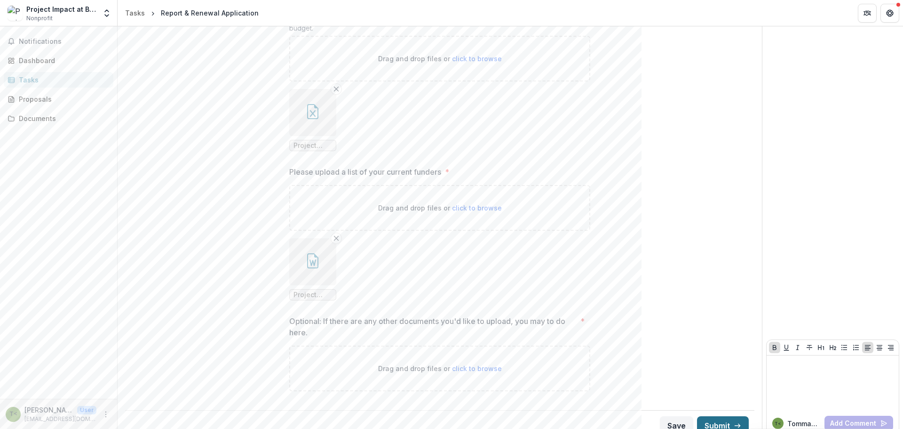
click at [712, 416] on button "Submit" at bounding box center [723, 425] width 52 height 19
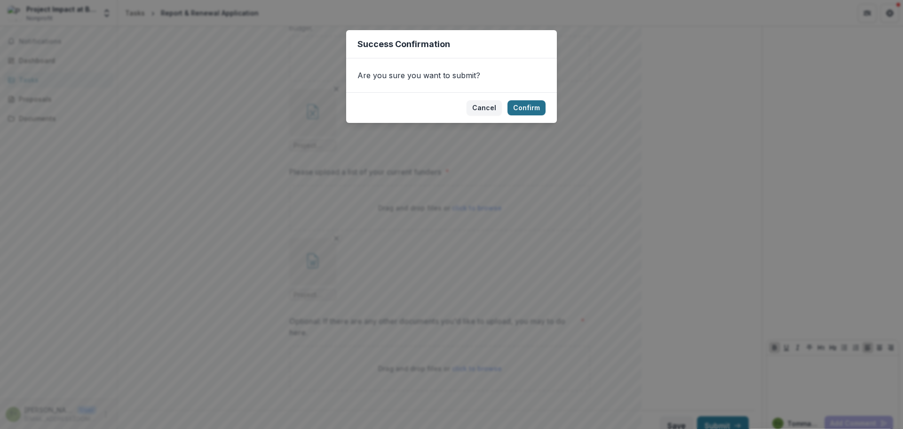
click at [536, 105] on button "Confirm" at bounding box center [527, 107] width 38 height 15
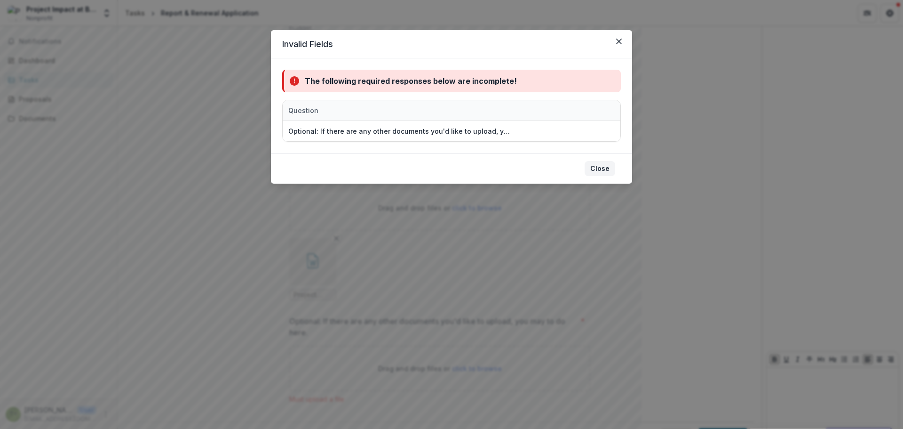
click at [595, 163] on button "Close" at bounding box center [600, 168] width 31 height 15
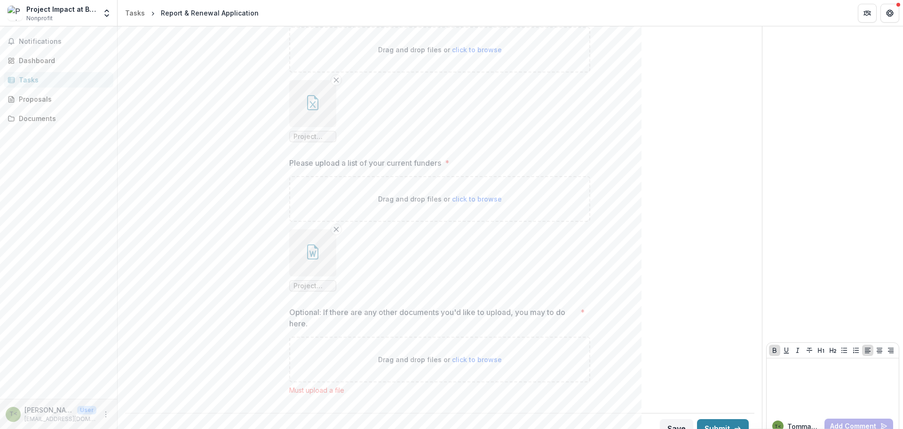
scroll to position [2725, 0]
drag, startPoint x: 394, startPoint y: 297, endPoint x: 515, endPoint y: 297, distance: 120.9
click at [515, 303] on p "Optional: If there are any other documents you'd like to upload, you may to do …" at bounding box center [432, 314] width 287 height 23
drag, startPoint x: 343, startPoint y: 345, endPoint x: 406, endPoint y: 349, distance: 63.1
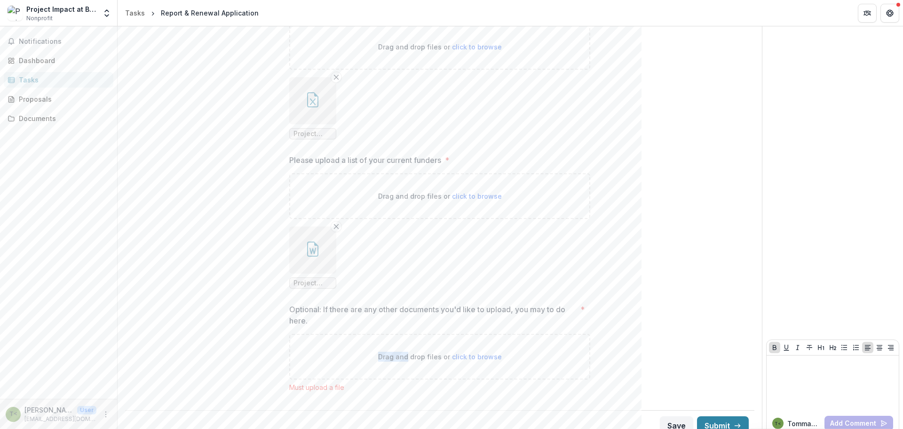
click at [406, 349] on div "Drag and drop files or click to browse" at bounding box center [439, 356] width 301 height 46
click at [505, 267] on ul "Project Impact @ BMCC 2026 Funders List.docx" at bounding box center [439, 257] width 301 height 62
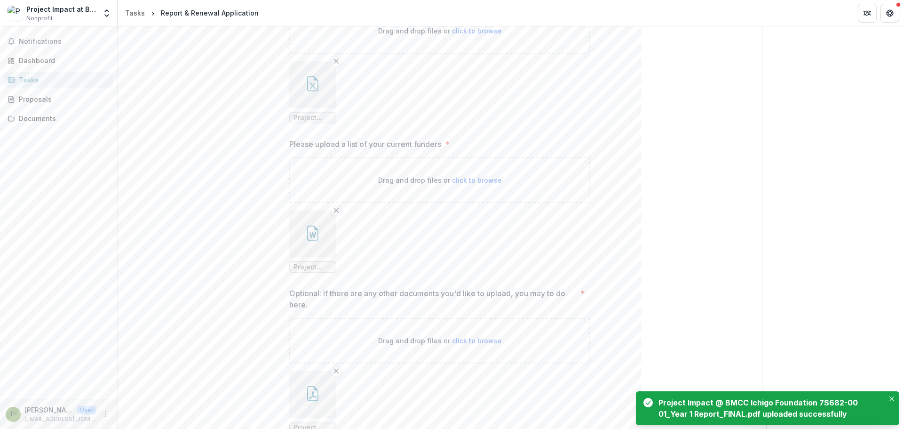
scroll to position [2802, 0]
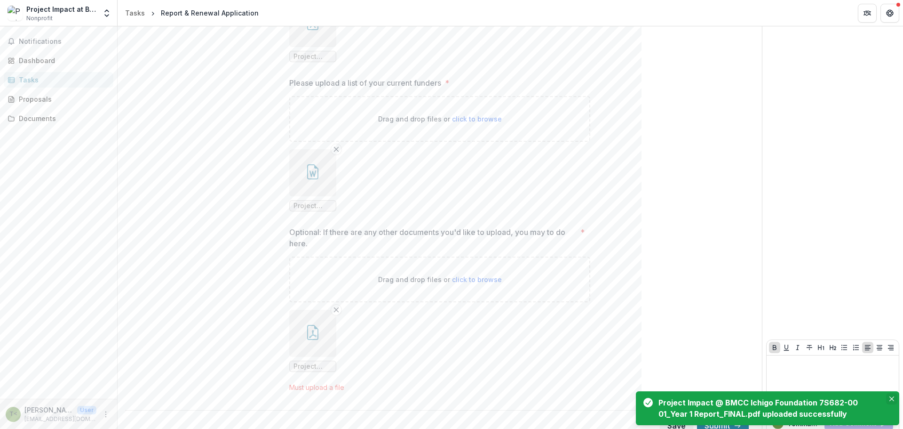
click at [892, 397] on icon "Close" at bounding box center [891, 398] width 5 height 5
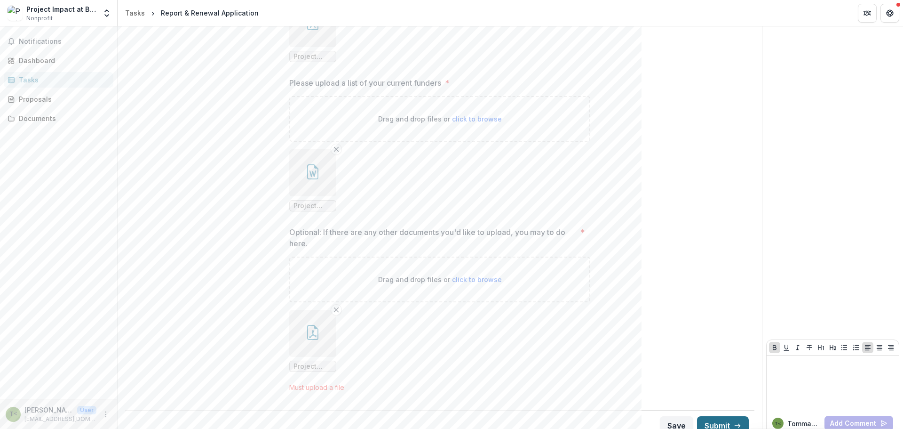
click at [715, 416] on button "Submit" at bounding box center [723, 425] width 52 height 19
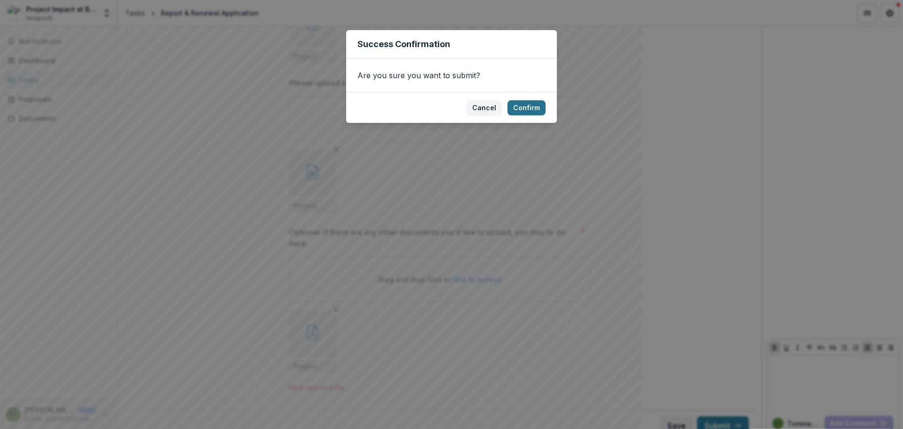
click at [527, 104] on button "Confirm" at bounding box center [527, 107] width 38 height 15
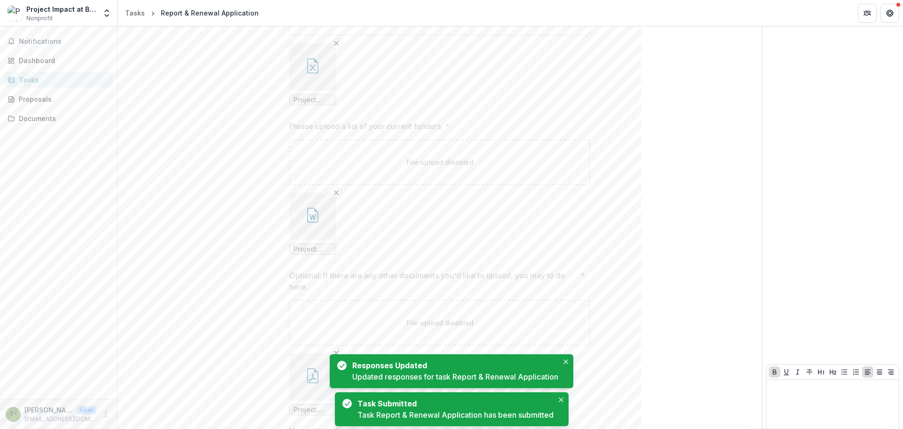
scroll to position [0, 0]
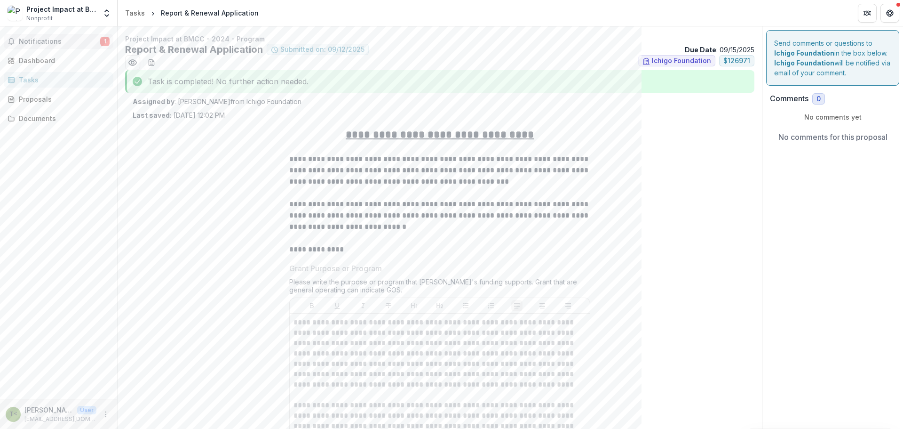
click at [49, 43] on span "Notifications" at bounding box center [59, 42] width 81 height 8
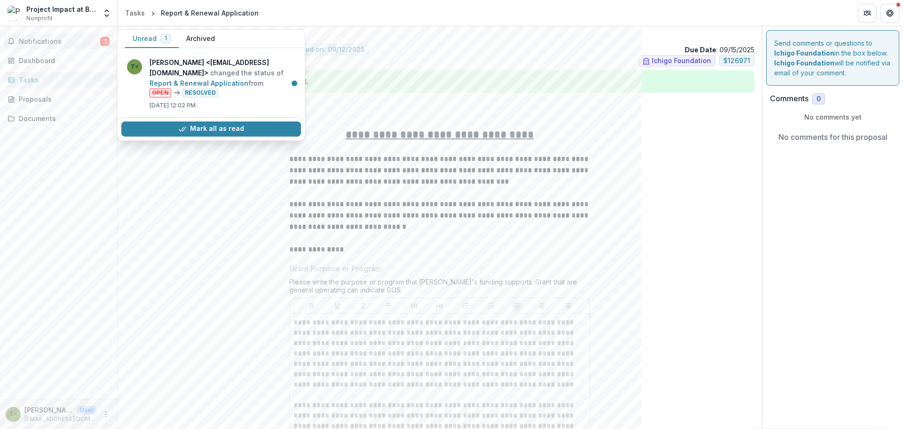
click at [54, 43] on span "Notifications" at bounding box center [59, 42] width 81 height 8
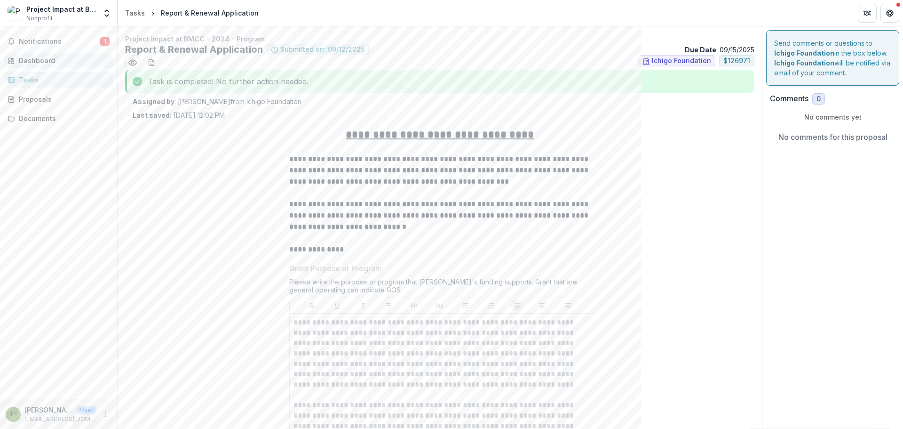
click at [42, 62] on div "Dashboard" at bounding box center [62, 61] width 87 height 10
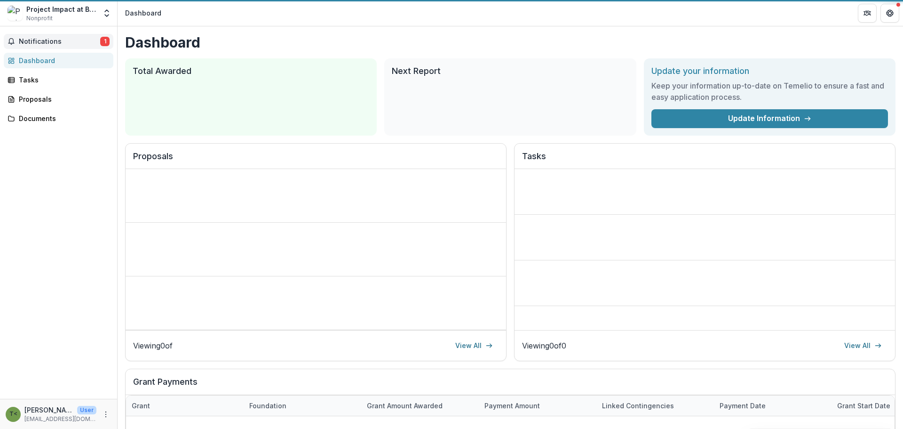
click at [43, 38] on span "Notifications" at bounding box center [59, 42] width 81 height 8
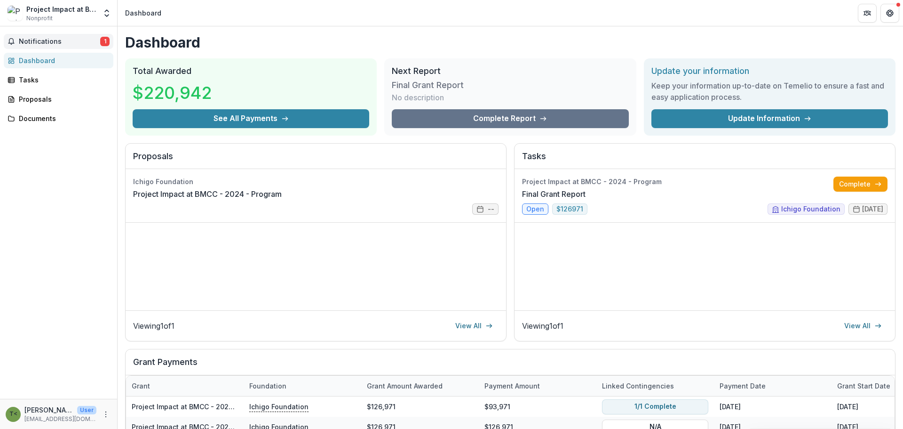
click at [614, 300] on div "Project Impact at BMCC - 2024 - Program Final Grant Report Complete open $ 1269…" at bounding box center [705, 239] width 381 height 141
click at [175, 72] on h2 "Total Awarded" at bounding box center [251, 71] width 237 height 10
click at [44, 282] on div "Notifications 1 Dashboard Tasks Proposals Documents" at bounding box center [58, 212] width 117 height 372
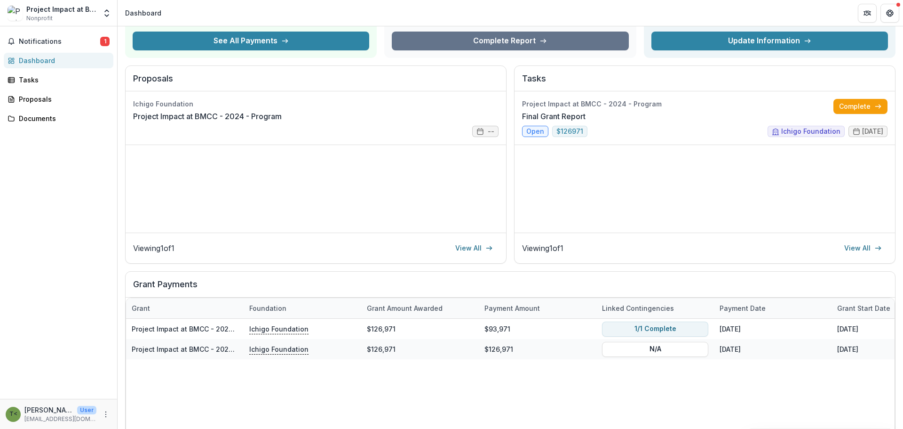
scroll to position [169, 0]
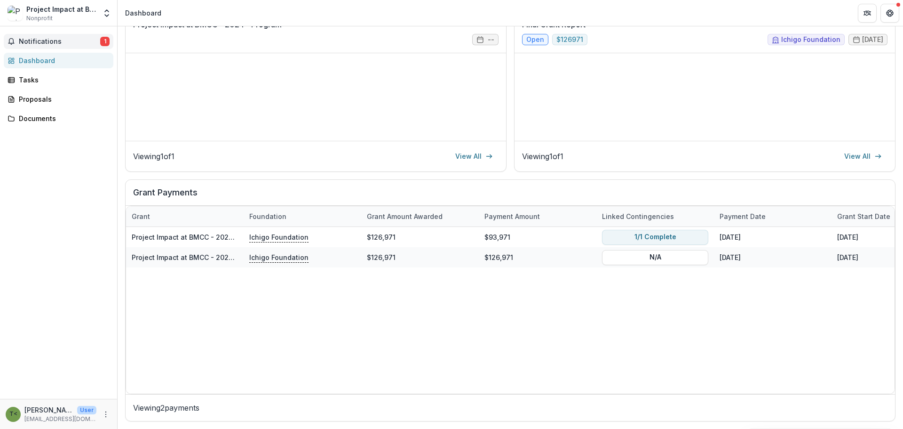
click at [47, 41] on span "Notifications" at bounding box center [59, 42] width 81 height 8
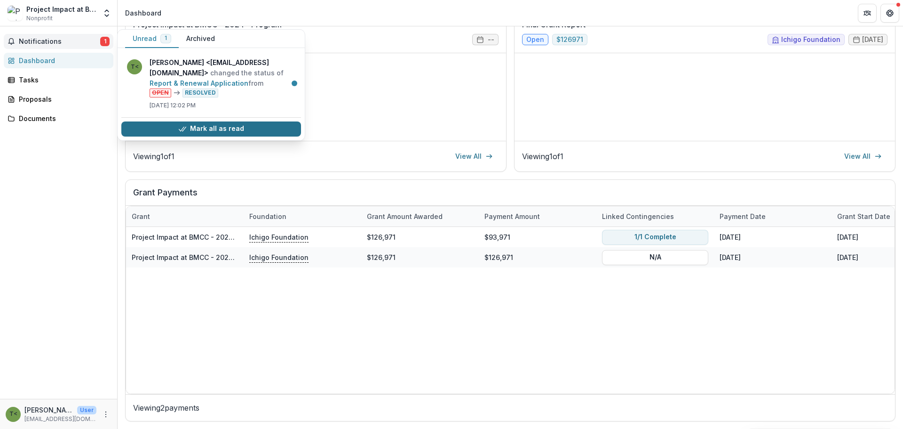
click at [207, 128] on button "Mark all as read" at bounding box center [211, 128] width 180 height 15
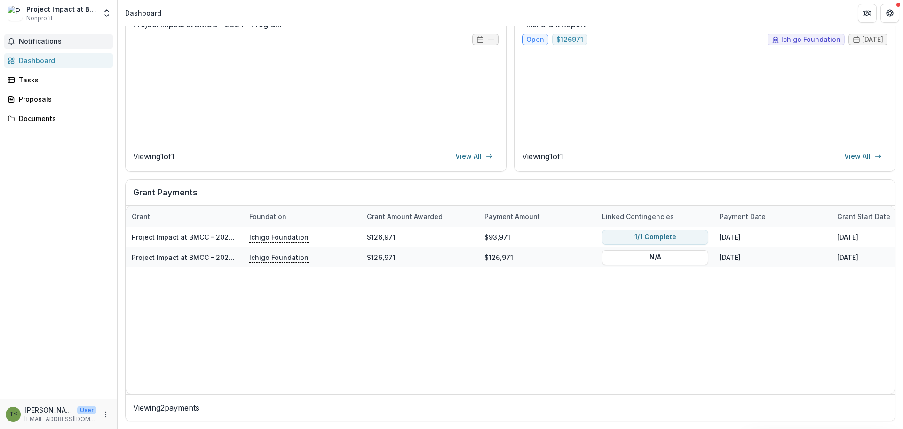
drag, startPoint x: 78, startPoint y: 199, endPoint x: 85, endPoint y: 145, distance: 54.5
click at [78, 199] on div "Notifications Unread 0 Archived You don't have any unread notifications We'll n…" at bounding box center [58, 212] width 117 height 372
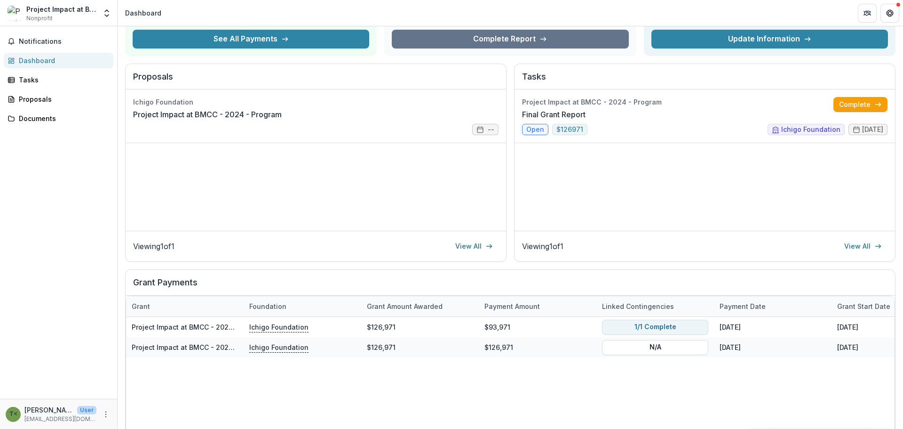
scroll to position [0, 0]
